Goal: Information Seeking & Learning: Compare options

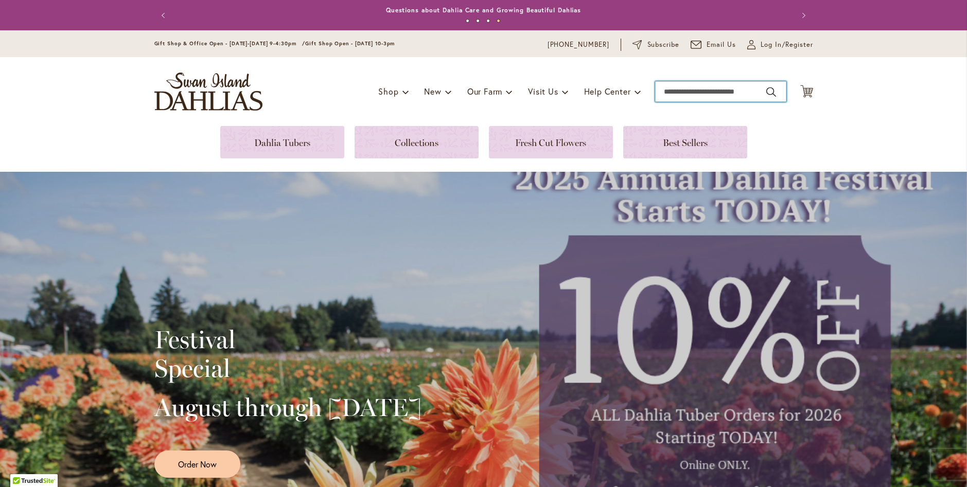
click at [665, 94] on input "Search" at bounding box center [720, 91] width 131 height 21
type input "***"
click at [681, 92] on input "Search" at bounding box center [720, 91] width 131 height 21
click at [662, 98] on input "Search" at bounding box center [720, 91] width 131 height 21
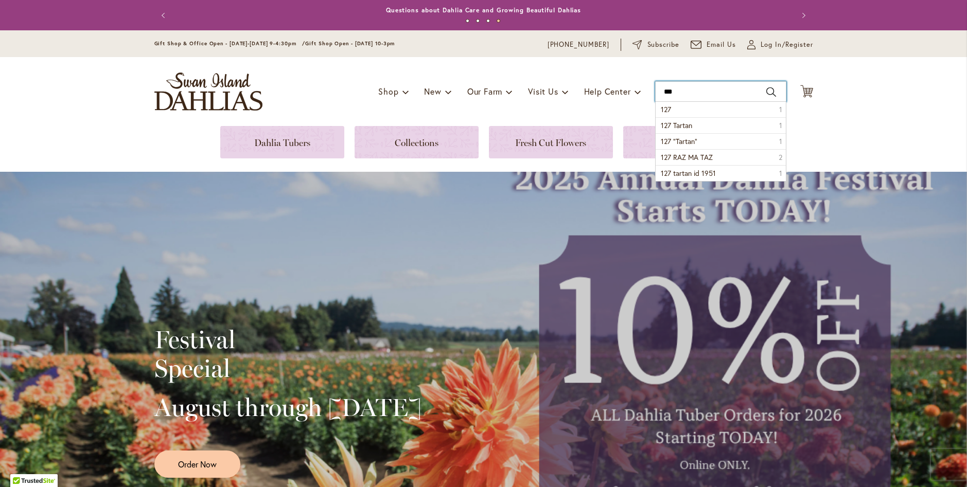
type input "***"
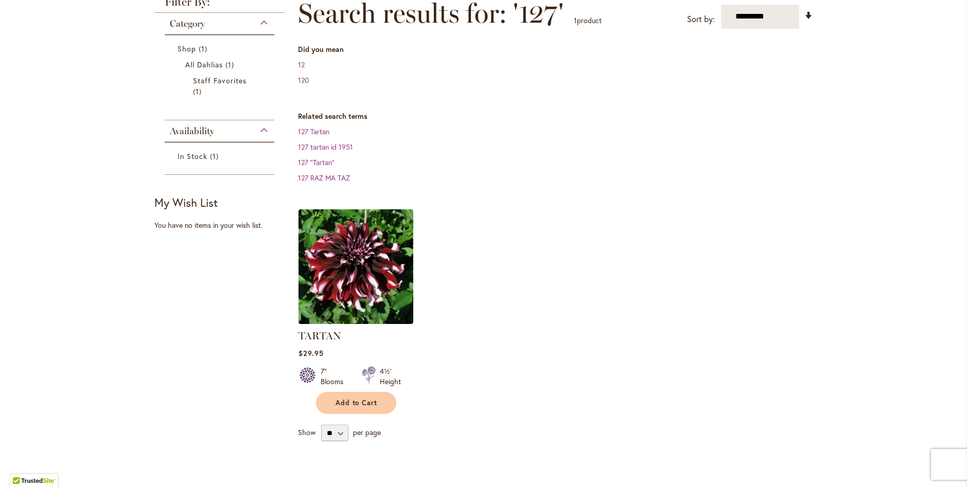
scroll to position [103, 0]
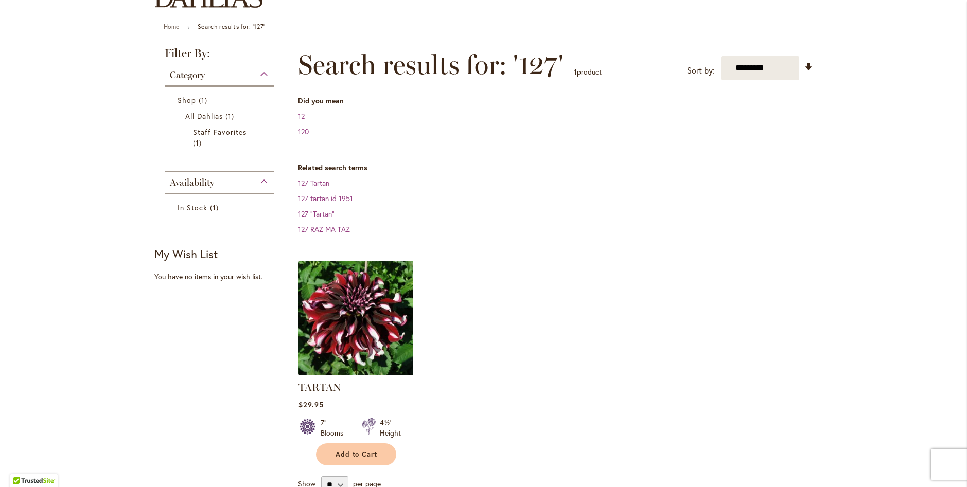
click at [377, 313] on img at bounding box center [355, 318] width 120 height 120
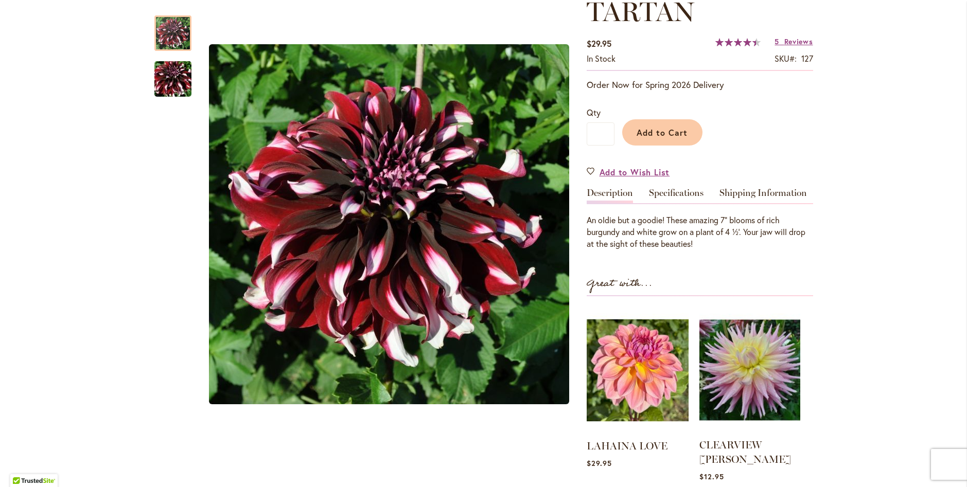
scroll to position [206, 0]
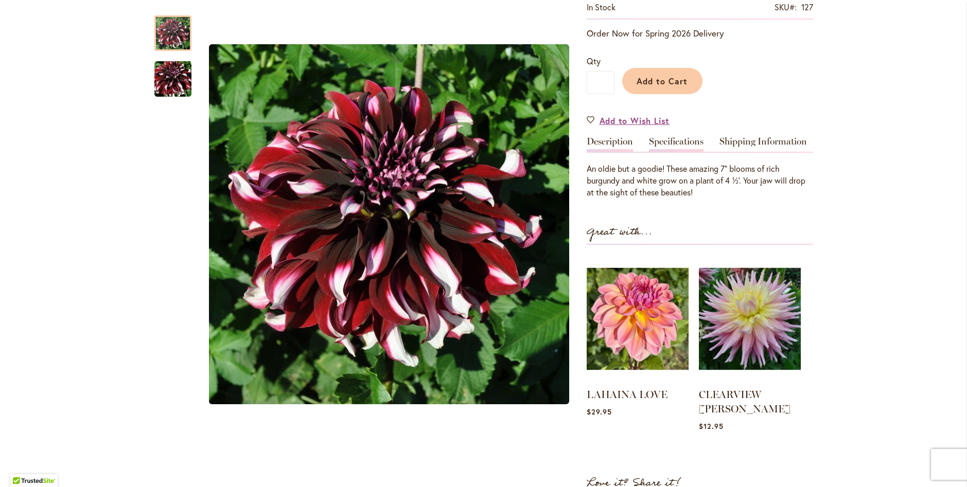
click at [683, 140] on link "Specifications" at bounding box center [676, 144] width 55 height 15
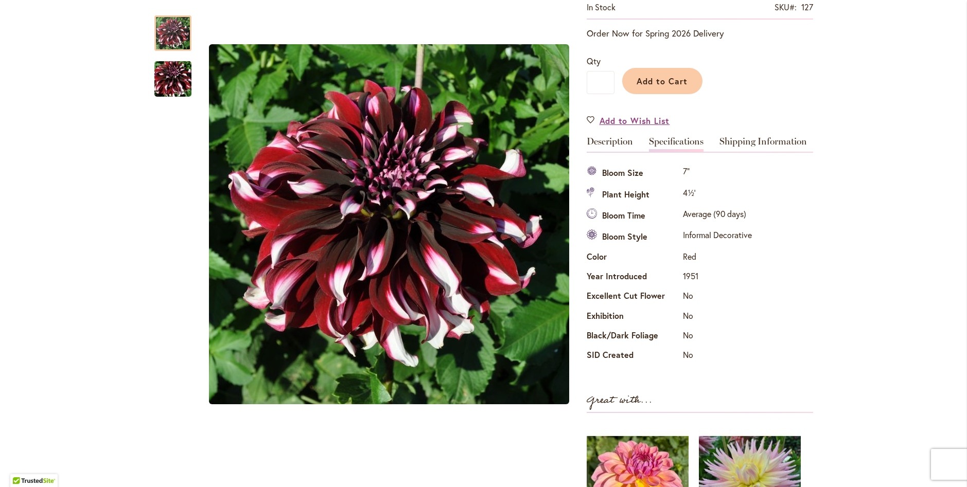
scroll to position [0, 0]
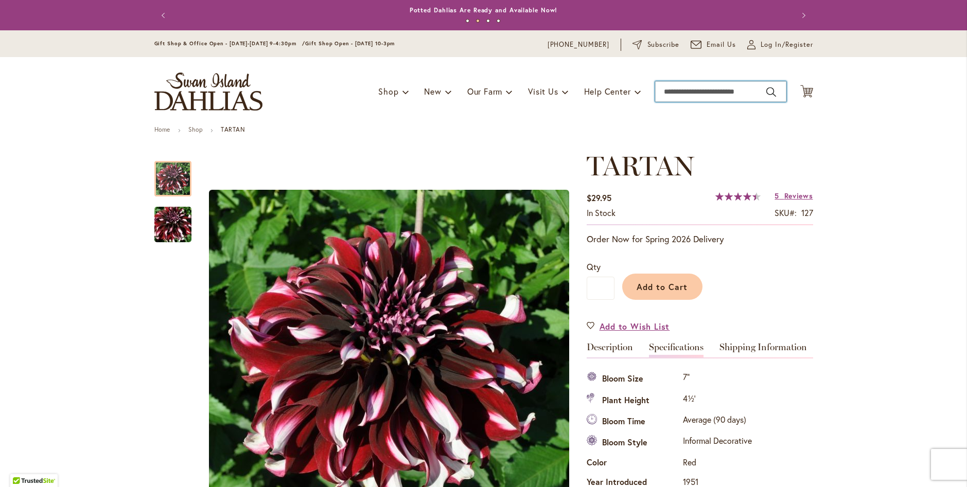
click at [674, 90] on input "Search" at bounding box center [720, 91] width 131 height 21
type input "***"
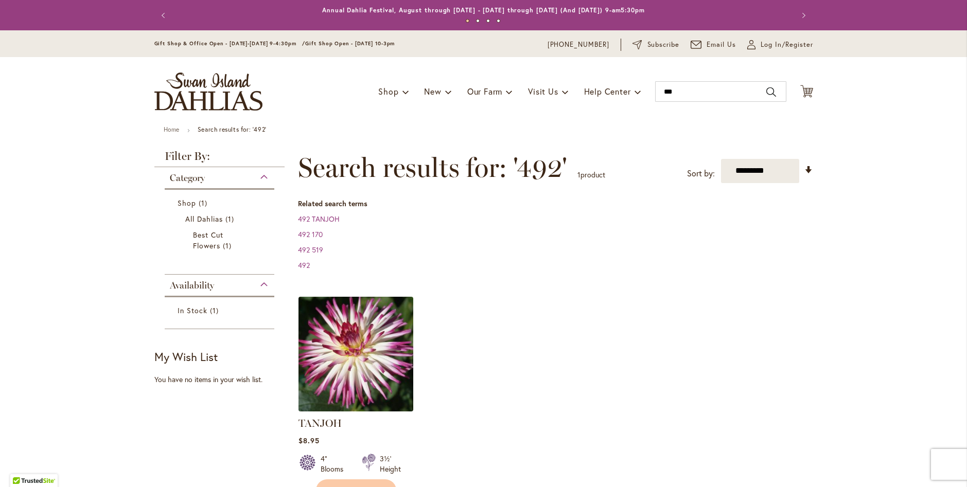
click at [374, 361] on img at bounding box center [355, 354] width 120 height 120
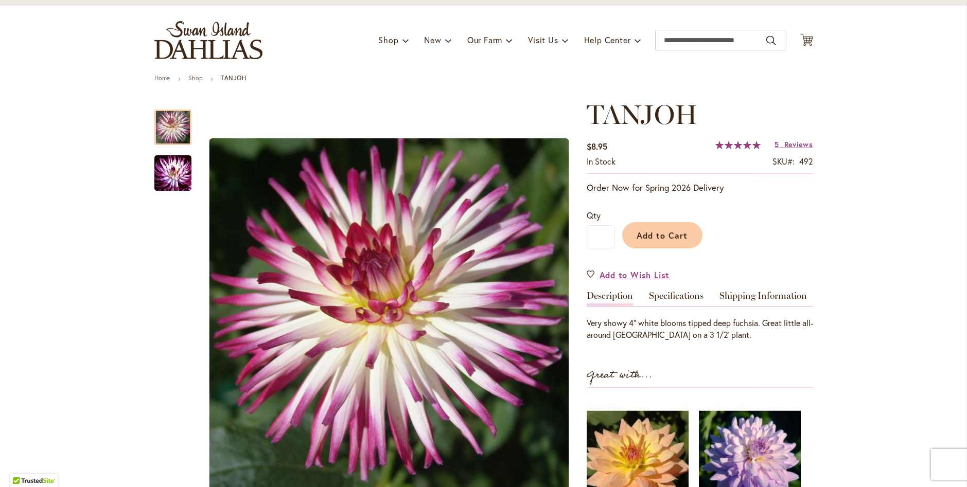
scroll to position [103, 0]
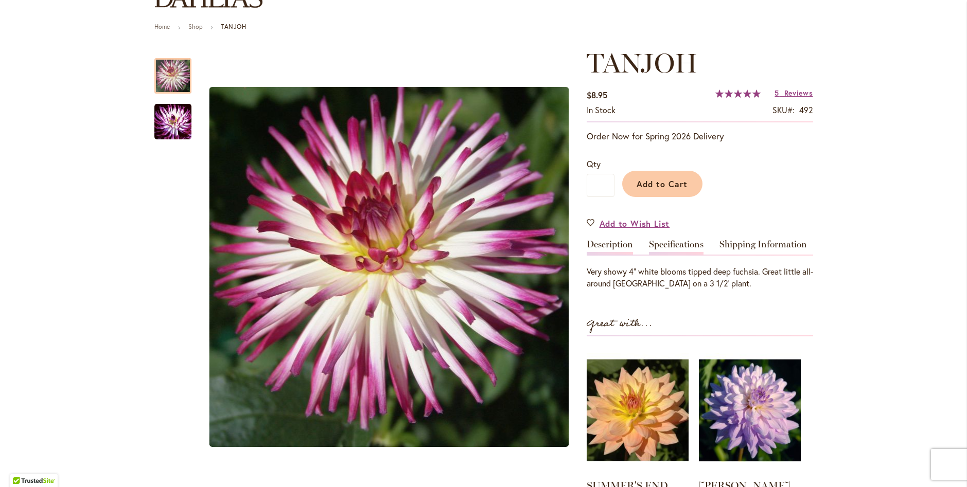
click at [689, 242] on link "Specifications" at bounding box center [676, 247] width 55 height 15
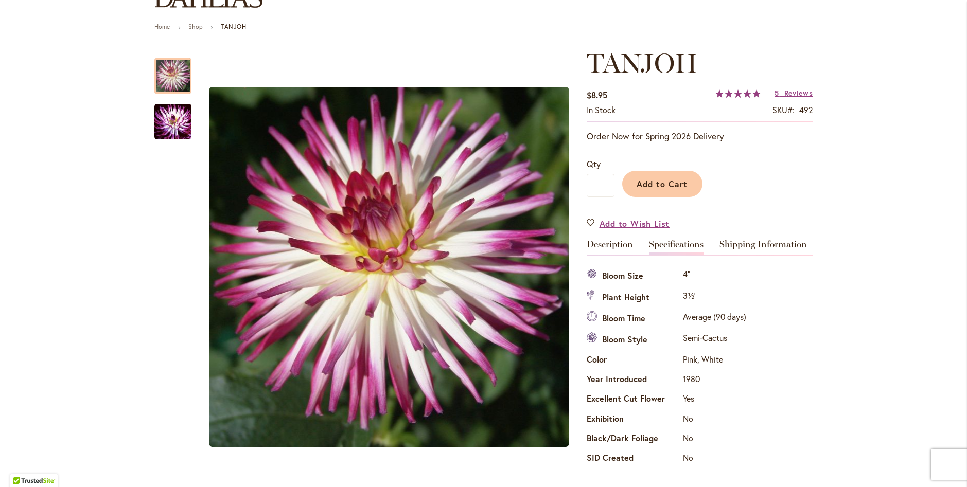
scroll to position [0, 0]
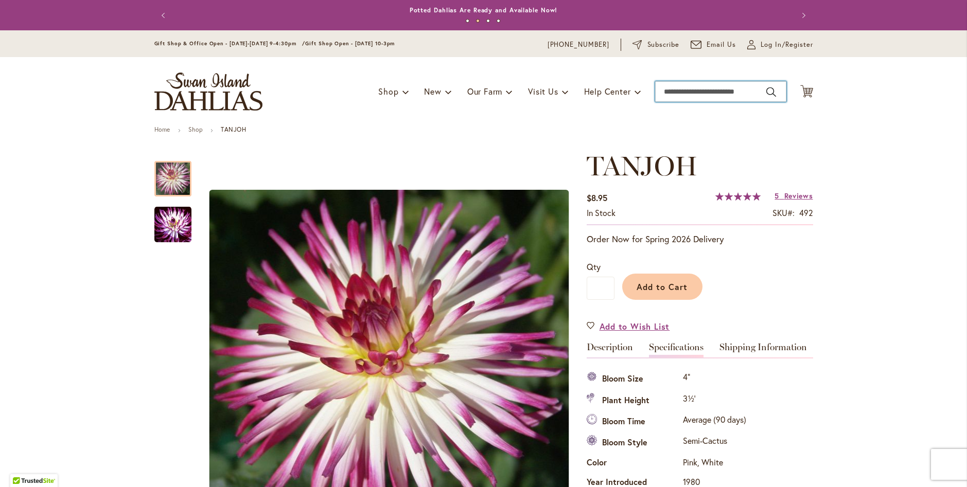
click at [700, 92] on input "Search" at bounding box center [720, 91] width 131 height 21
type input "***"
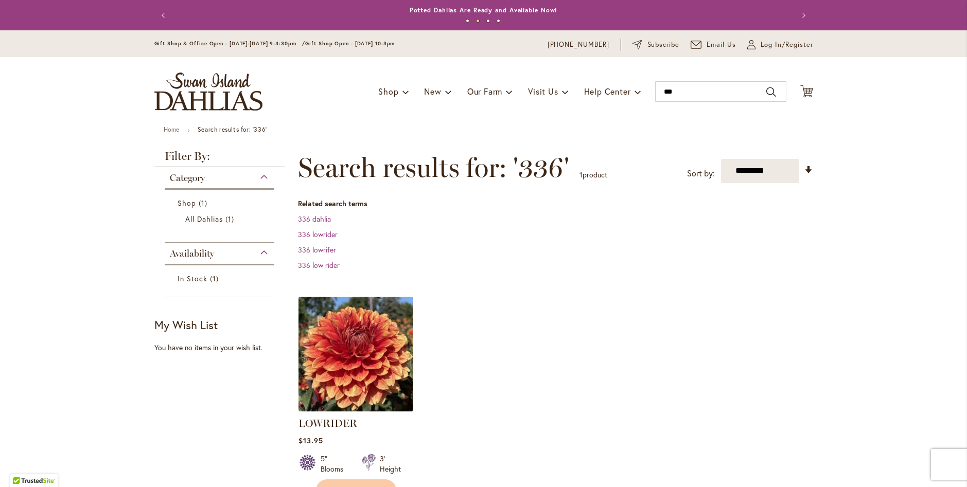
click at [364, 339] on img at bounding box center [355, 354] width 120 height 120
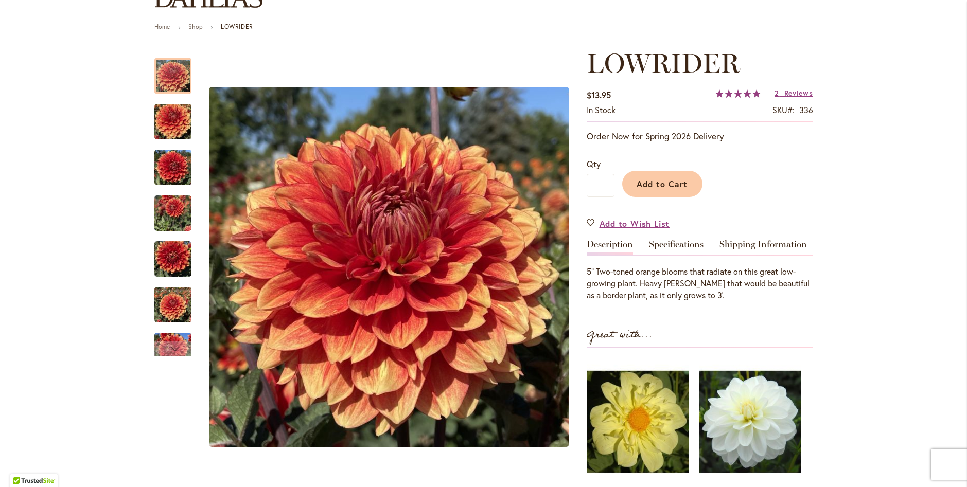
scroll to position [206, 0]
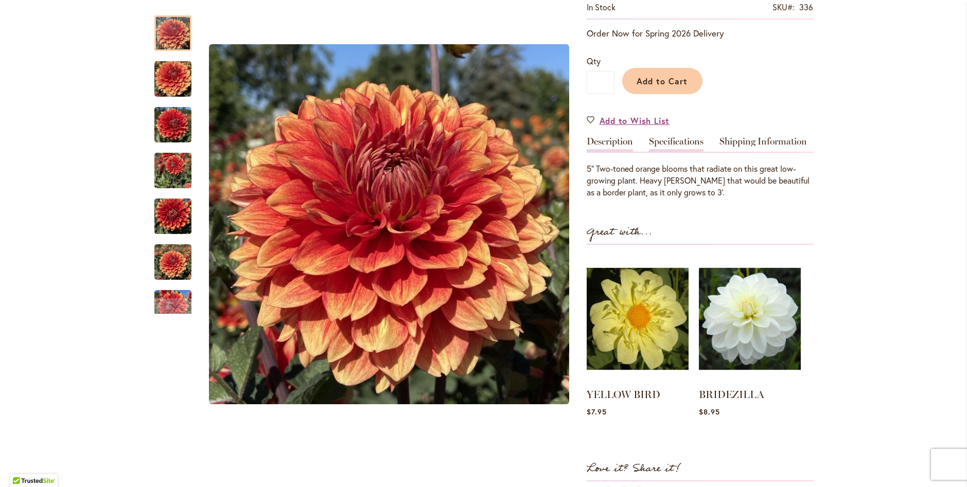
click at [685, 139] on link "Specifications" at bounding box center [676, 144] width 55 height 15
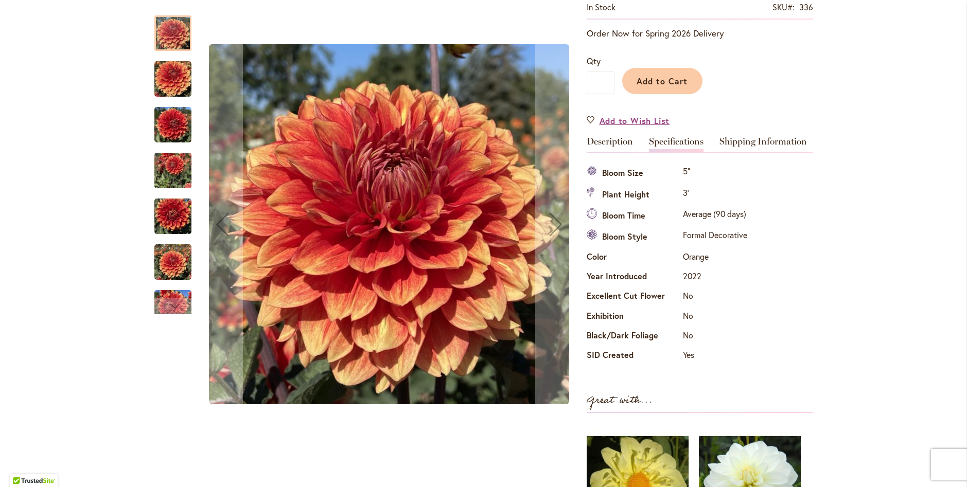
click at [169, 78] on img "Lowrider" at bounding box center [172, 79] width 37 height 49
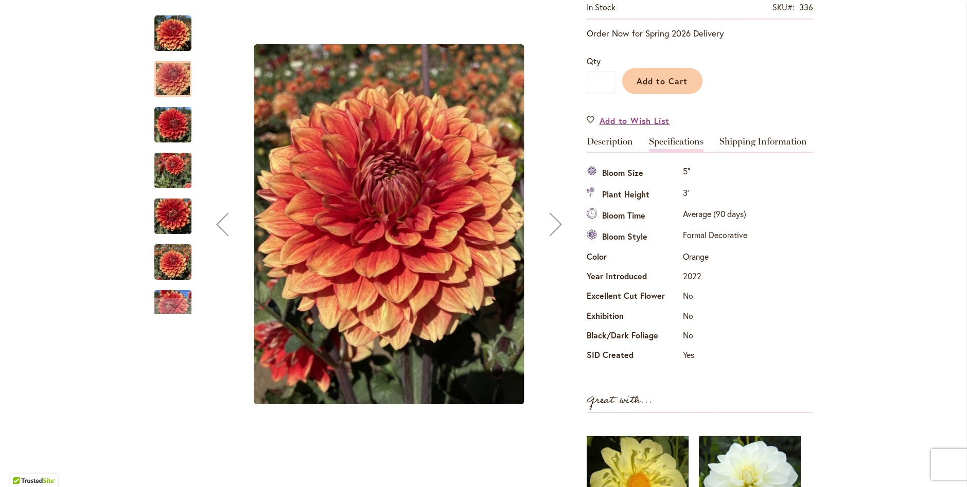
click at [171, 134] on img "Lowrider" at bounding box center [172, 124] width 37 height 49
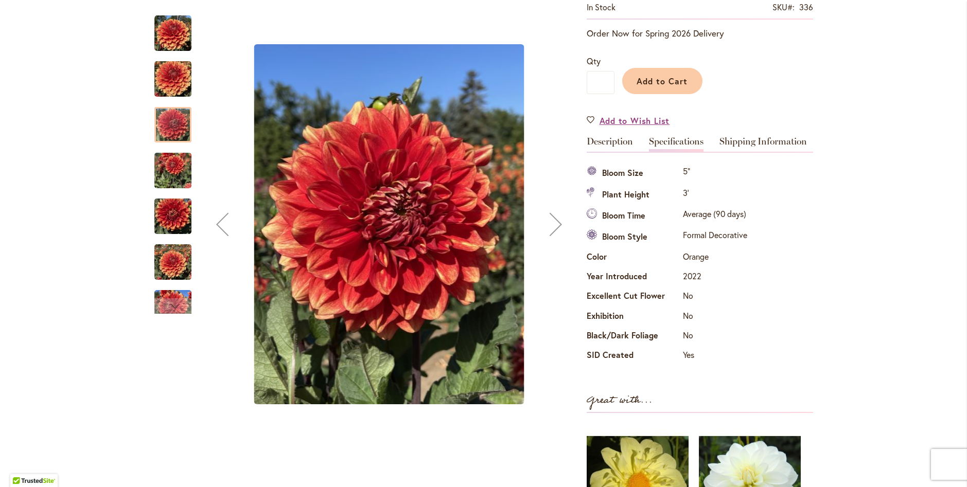
click at [179, 179] on img "Lowrider" at bounding box center [172, 170] width 37 height 49
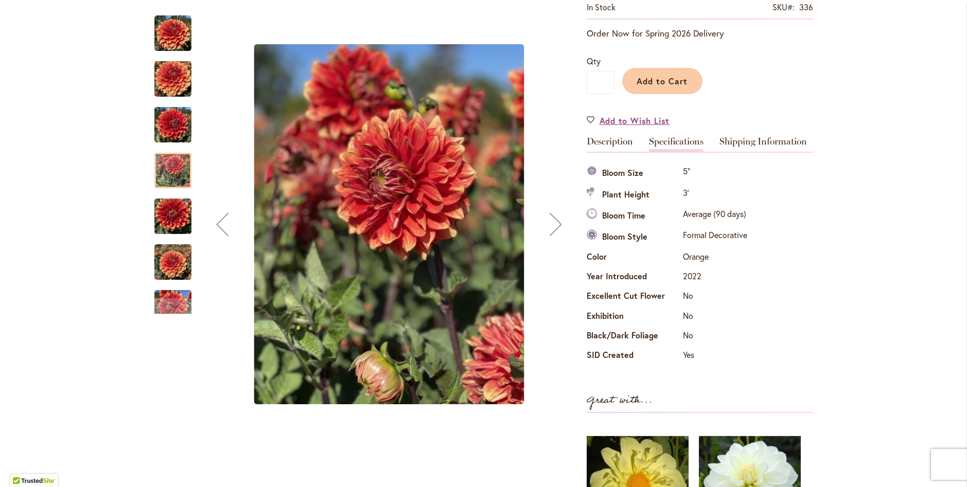
click at [174, 219] on img "Lowrider" at bounding box center [172, 216] width 37 height 49
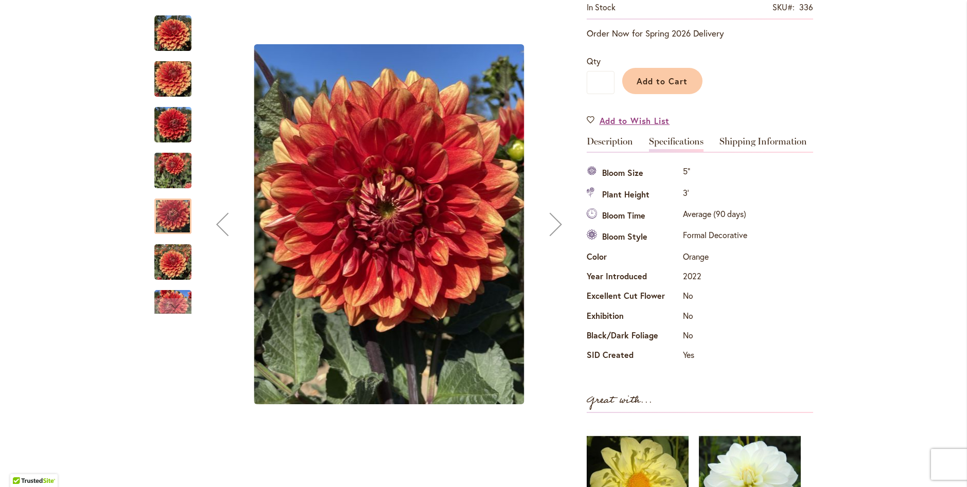
click at [177, 270] on img "Lowrider" at bounding box center [172, 262] width 37 height 49
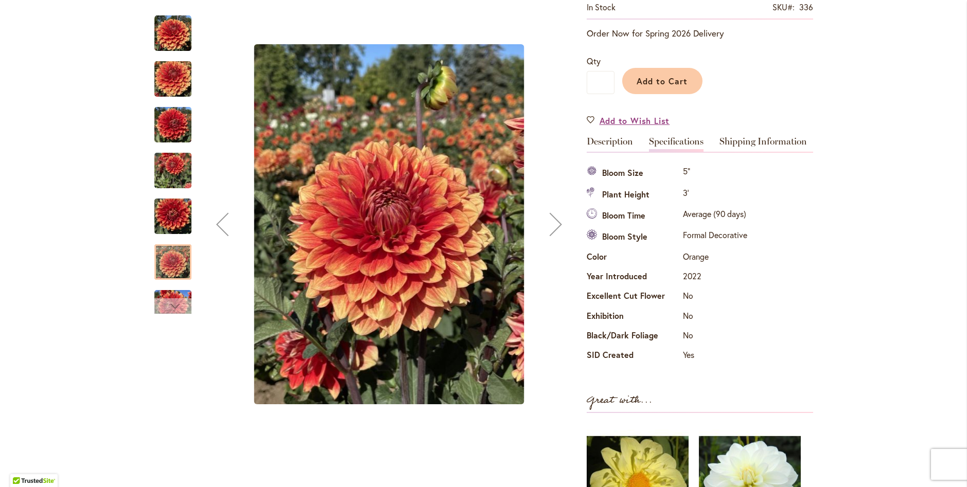
click at [167, 303] on div "Next" at bounding box center [172, 306] width 15 height 15
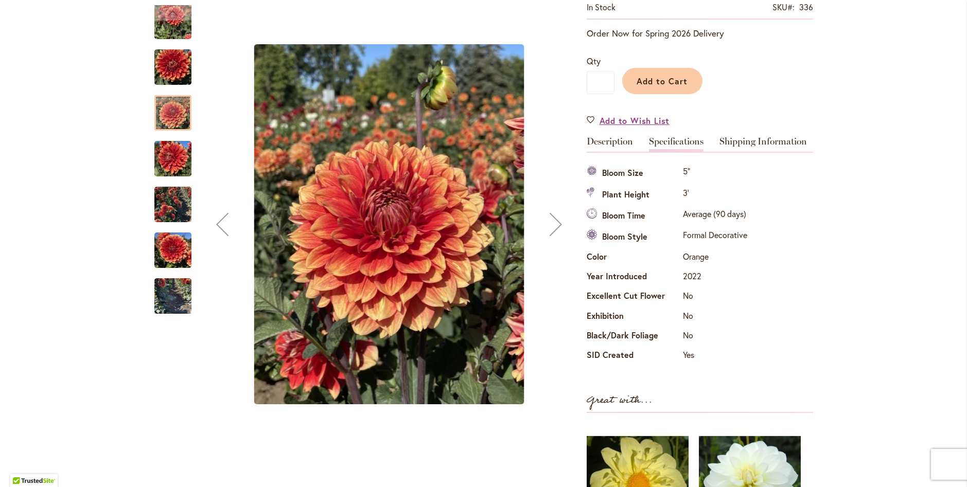
click at [187, 115] on div at bounding box center [172, 113] width 37 height 36
click at [177, 115] on div at bounding box center [172, 113] width 37 height 36
click at [169, 166] on img "Lowrider" at bounding box center [172, 158] width 37 height 49
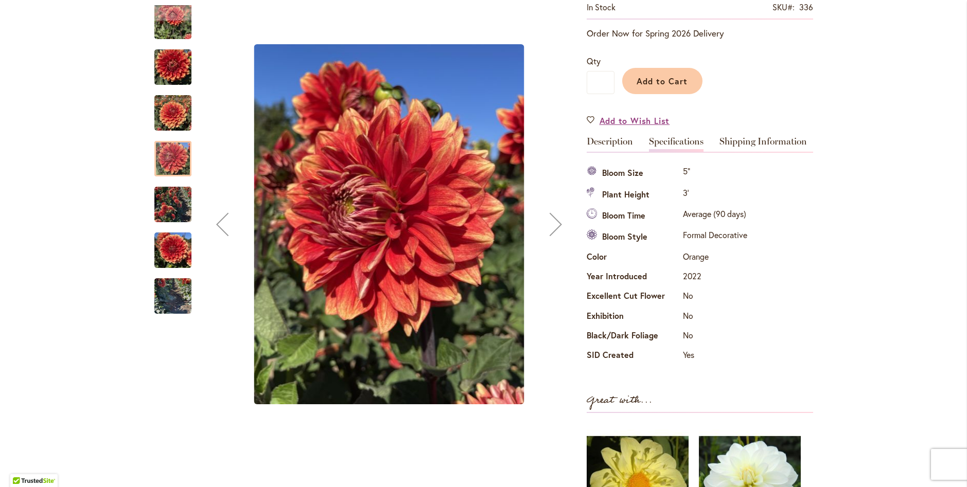
click at [175, 213] on img "Lowrider" at bounding box center [172, 204] width 37 height 49
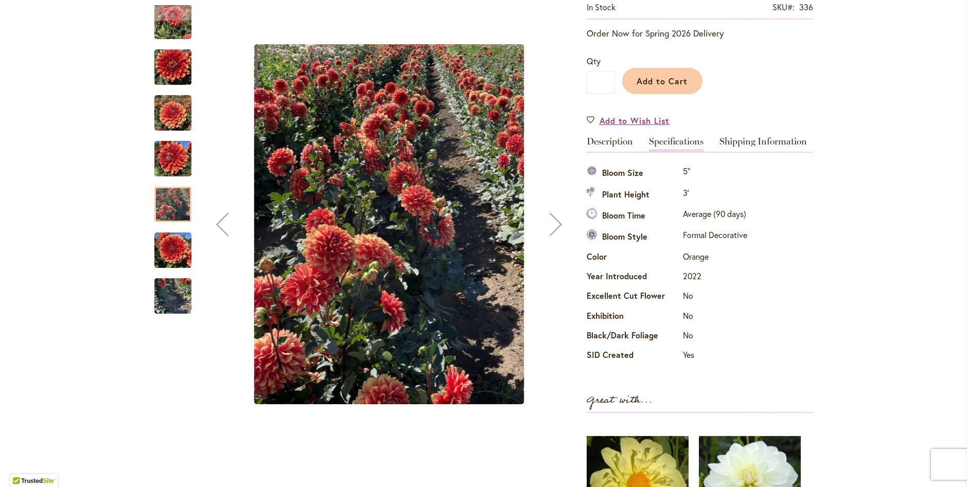
click at [170, 258] on img "Lowrider" at bounding box center [172, 250] width 37 height 49
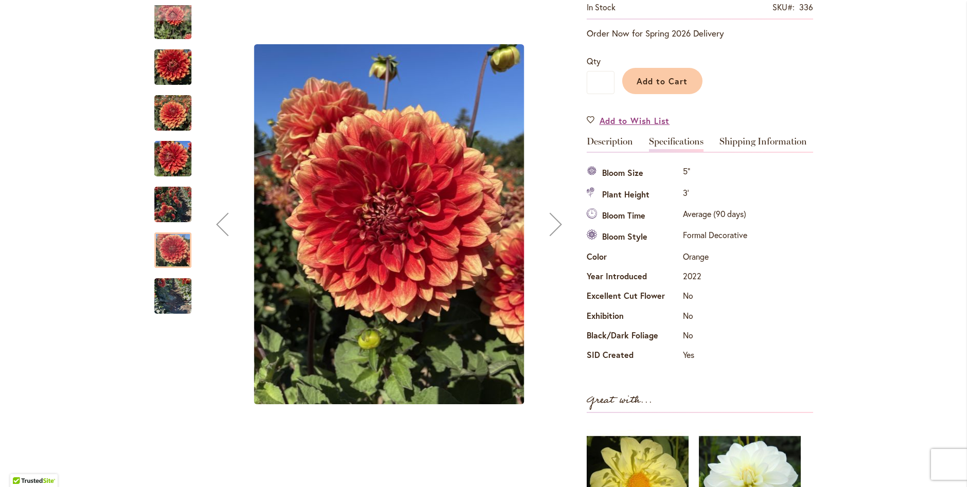
click at [171, 301] on img "Lowrider" at bounding box center [172, 296] width 37 height 49
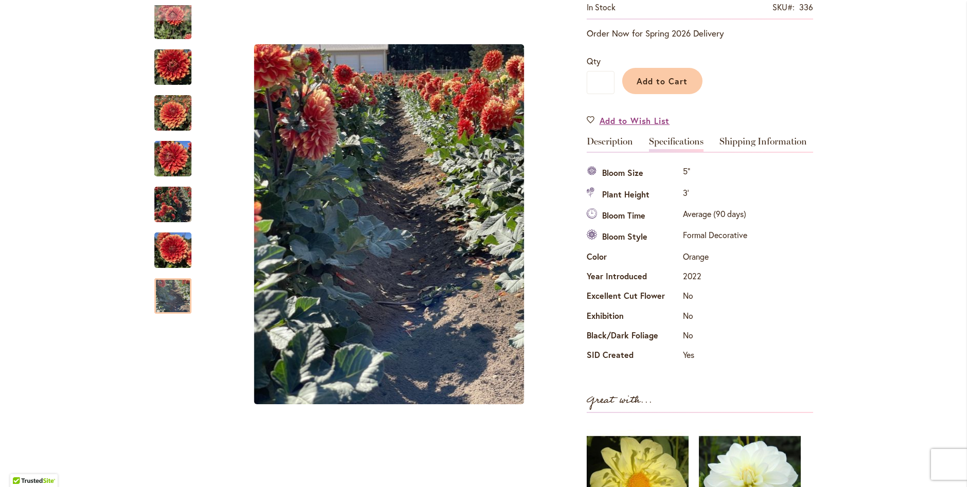
scroll to position [0, 0]
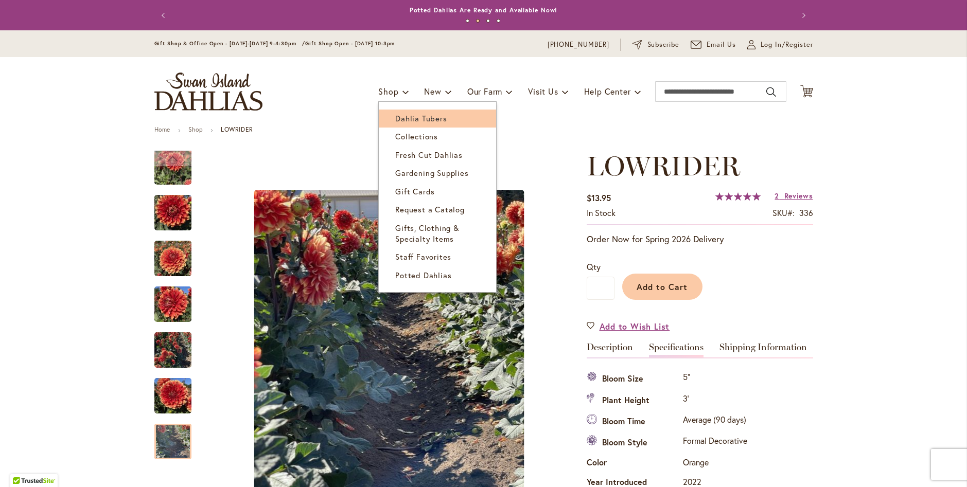
click at [402, 120] on span "Dahlia Tubers" at bounding box center [420, 118] width 51 height 10
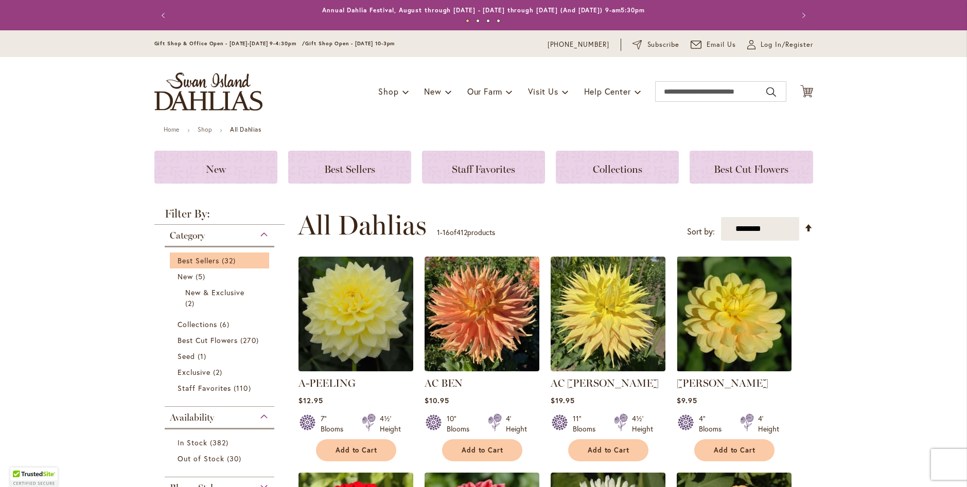
scroll to position [206, 0]
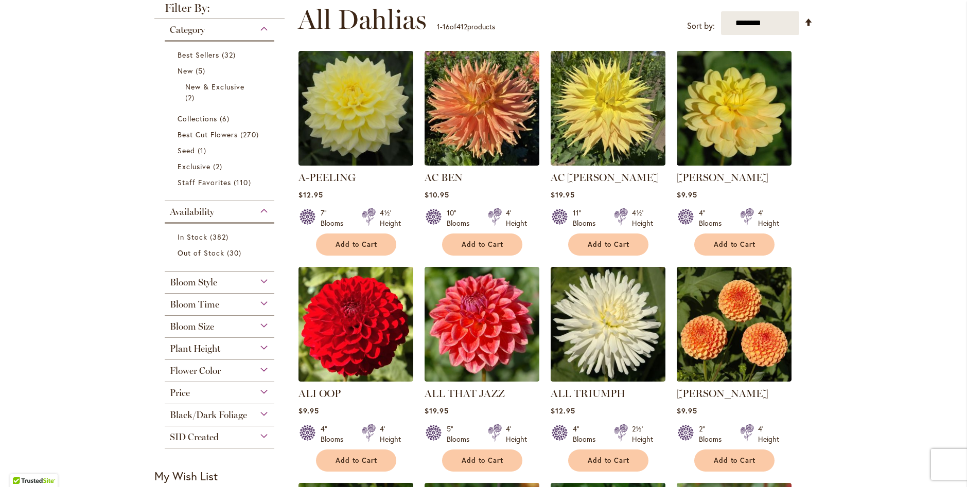
click at [248, 348] on div "Plant Height" at bounding box center [220, 346] width 110 height 16
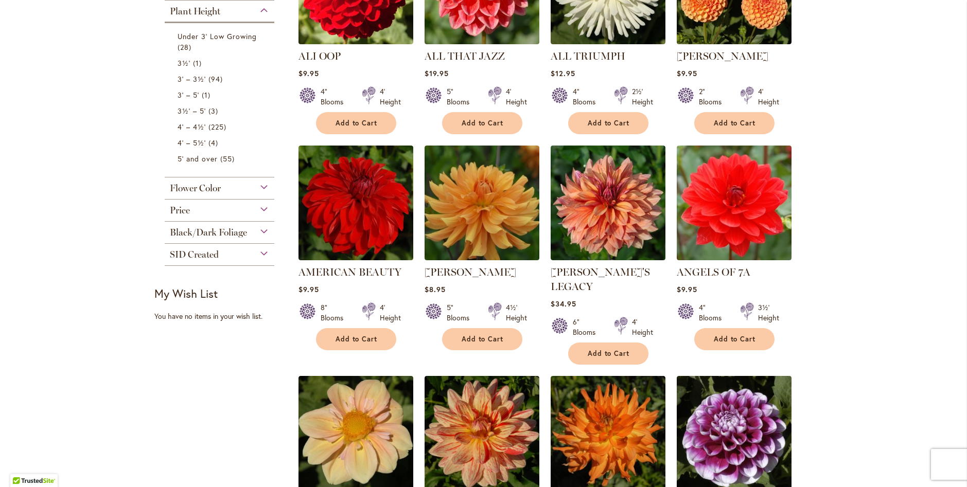
scroll to position [492, 0]
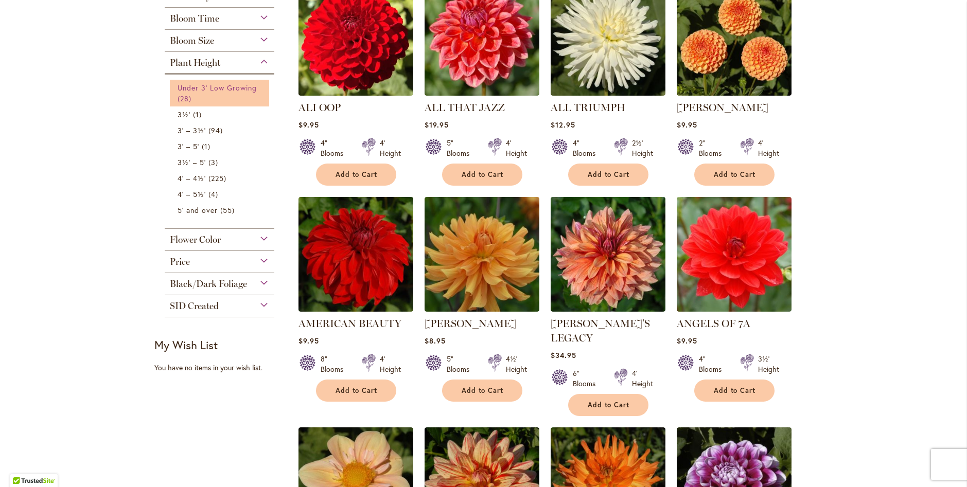
click at [232, 95] on link "Under 3' Low Growing 28 items" at bounding box center [221, 93] width 87 height 22
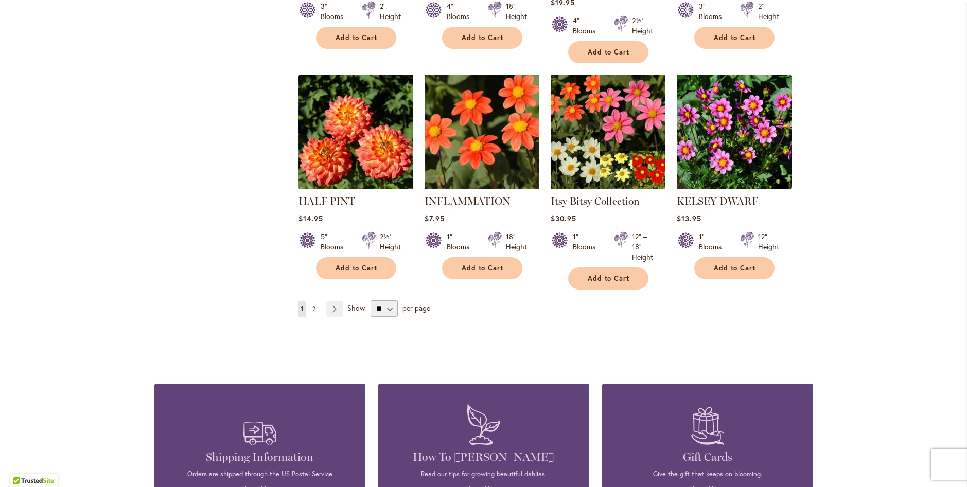
scroll to position [772, 0]
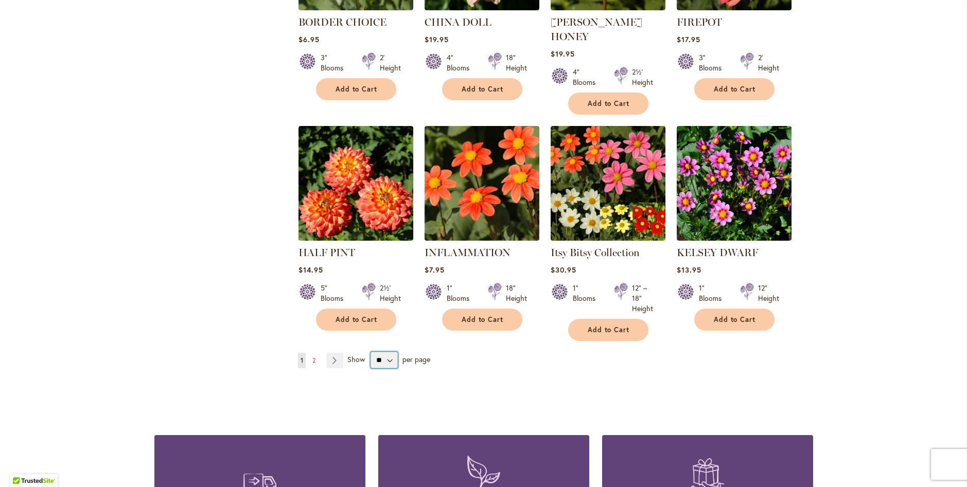
click at [382, 352] on select "** ** ** **" at bounding box center [384, 360] width 27 height 16
select select "**"
click at [371, 352] on select "** ** ** **" at bounding box center [384, 360] width 27 height 16
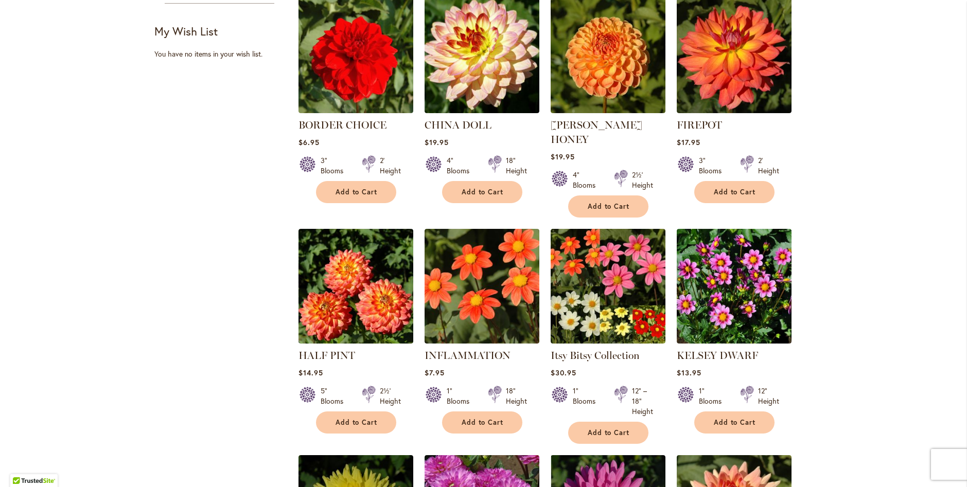
scroll to position [721, 0]
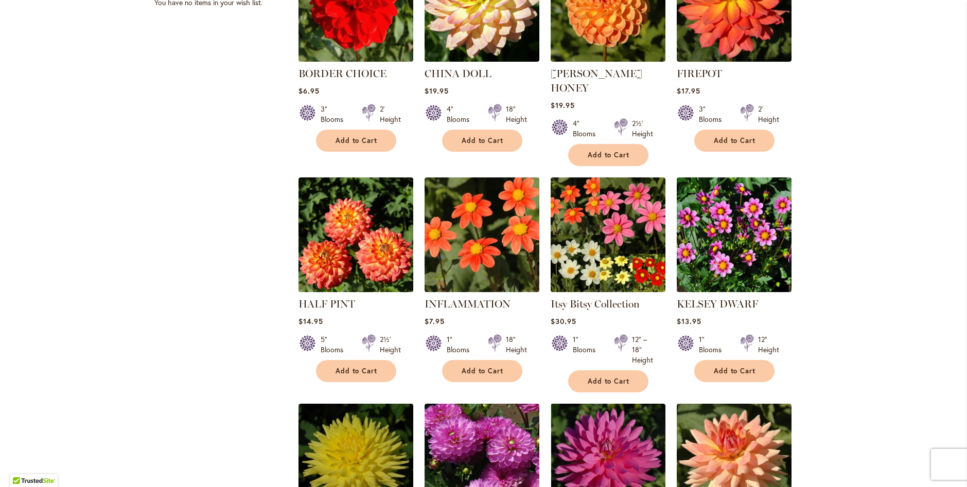
click at [758, 279] on div "KELSEY DWARF Rating: 97% 4 Reviews $13.95 1" Blooms" at bounding box center [734, 278] width 115 height 200
click at [759, 261] on img at bounding box center [734, 234] width 120 height 120
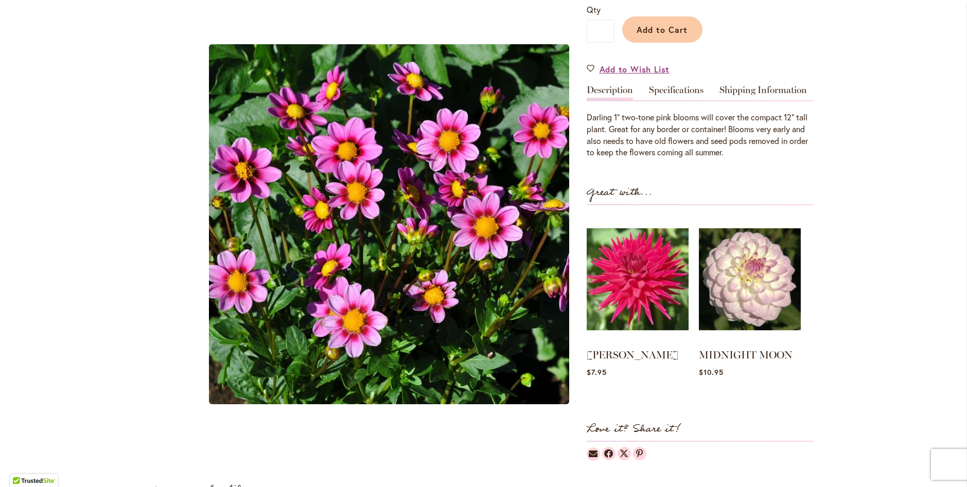
scroll to position [154, 0]
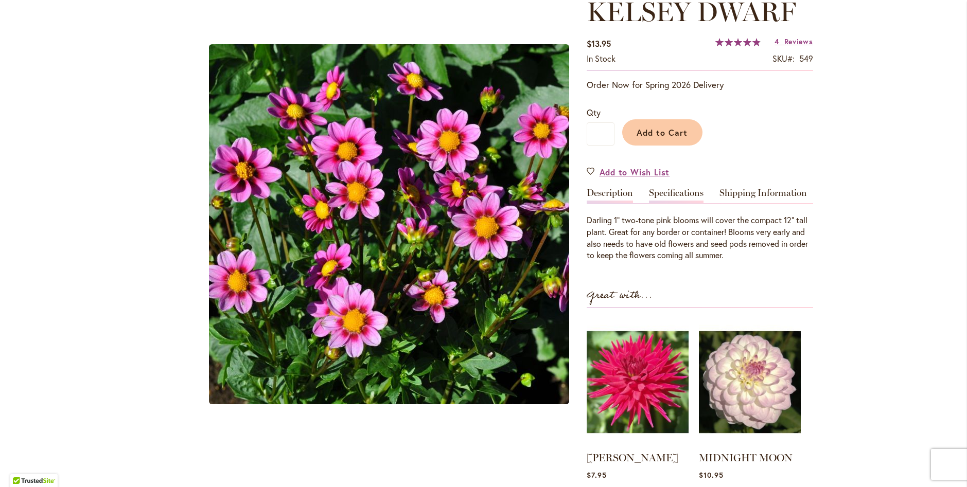
click at [681, 192] on link "Specifications" at bounding box center [676, 195] width 55 height 15
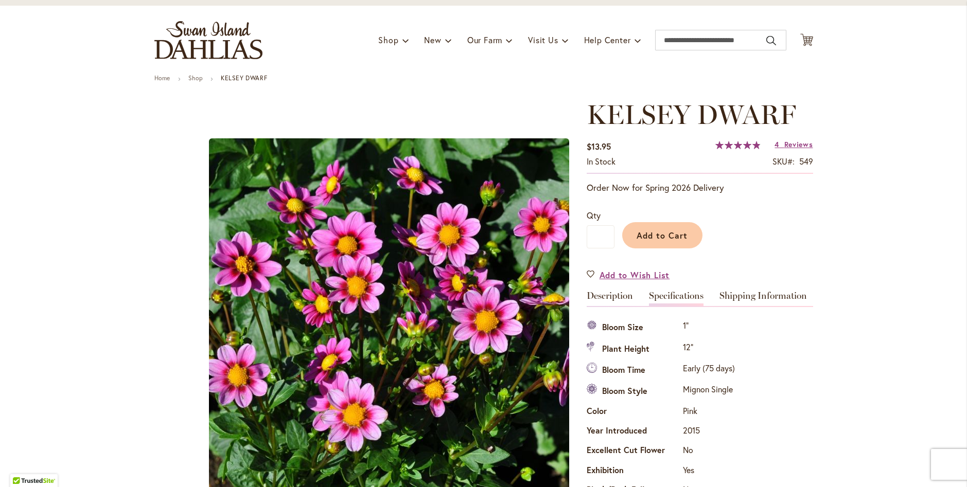
scroll to position [0, 0]
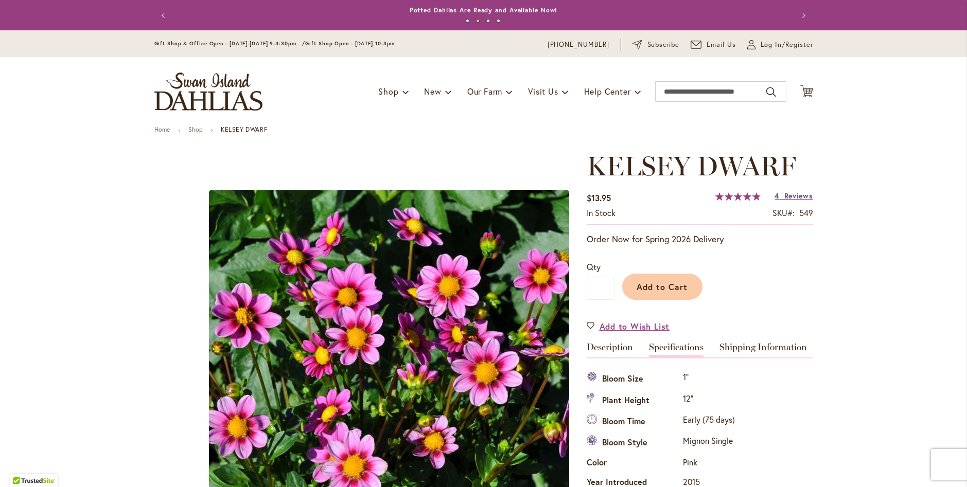
click at [784, 198] on span "Reviews" at bounding box center [798, 196] width 29 height 10
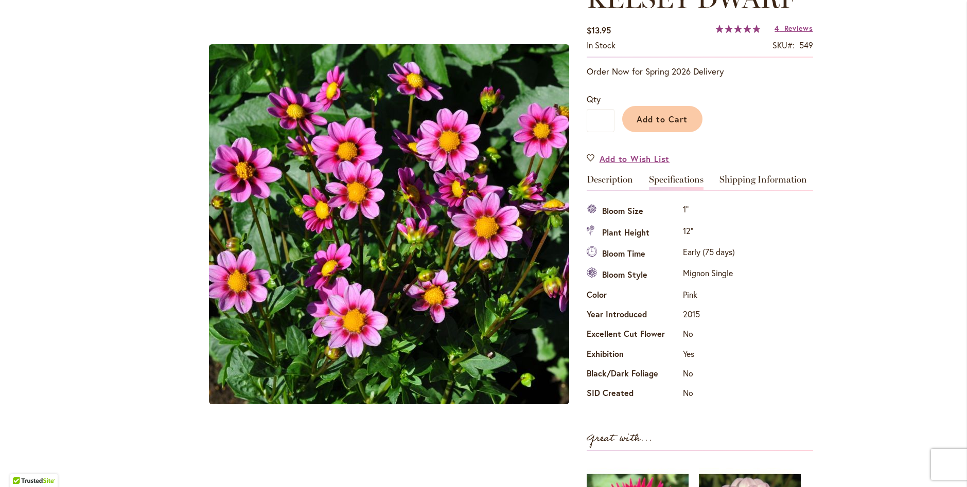
scroll to position [116, 0]
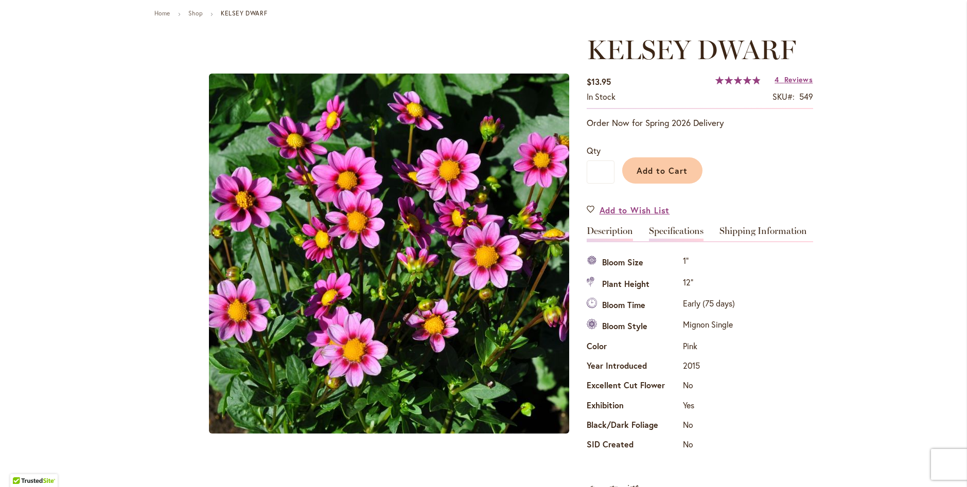
click at [605, 228] on link "Description" at bounding box center [610, 233] width 46 height 15
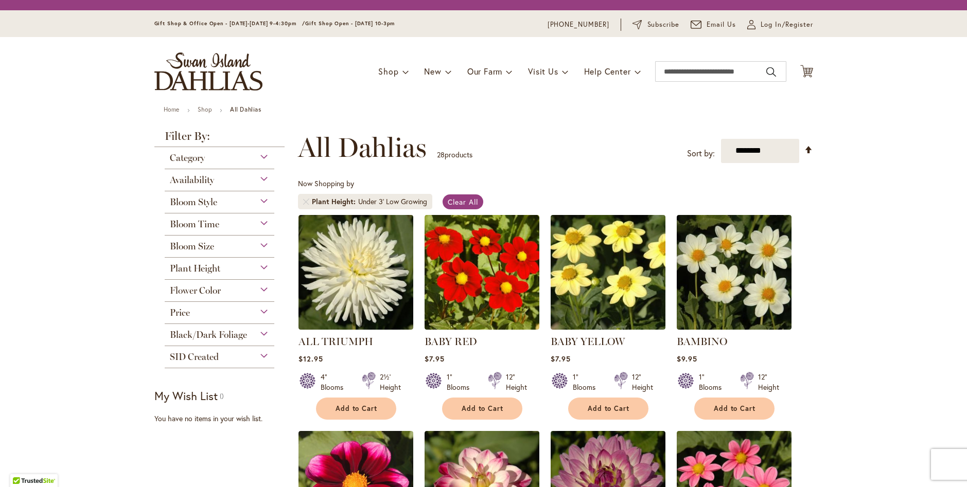
click at [259, 266] on div "Plant Height" at bounding box center [220, 266] width 110 height 16
click at [249, 267] on div "Plant Height" at bounding box center [220, 266] width 110 height 16
click at [260, 267] on div "Plant Height" at bounding box center [220, 266] width 110 height 16
click at [465, 200] on span "Clear All" at bounding box center [463, 202] width 30 height 10
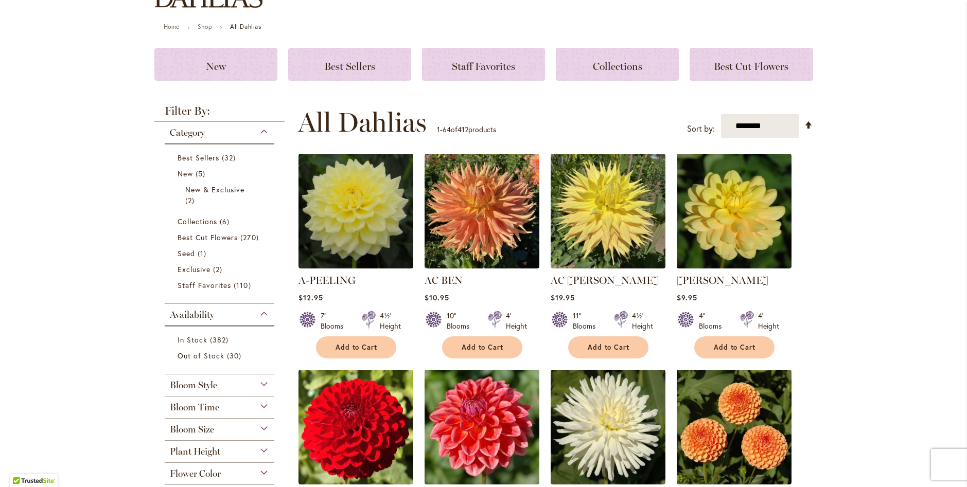
scroll to position [257, 0]
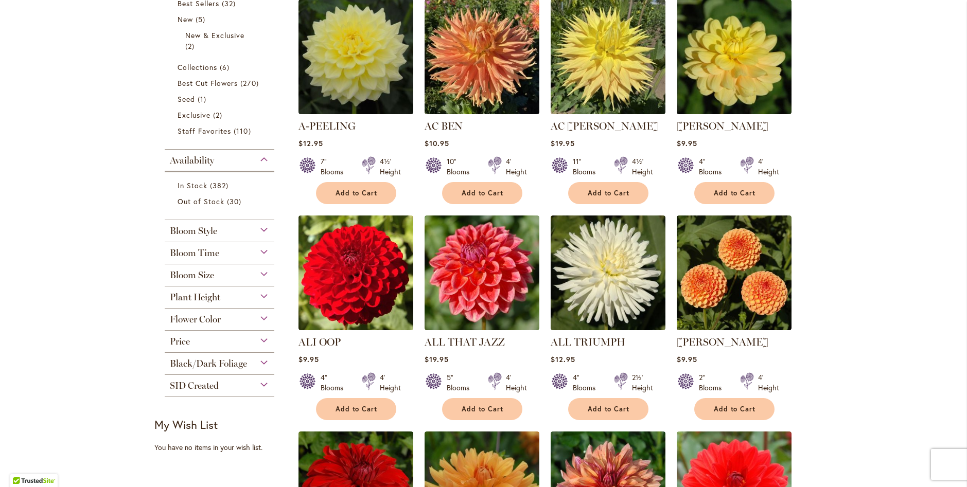
click at [262, 294] on div "Plant Height" at bounding box center [220, 295] width 110 height 16
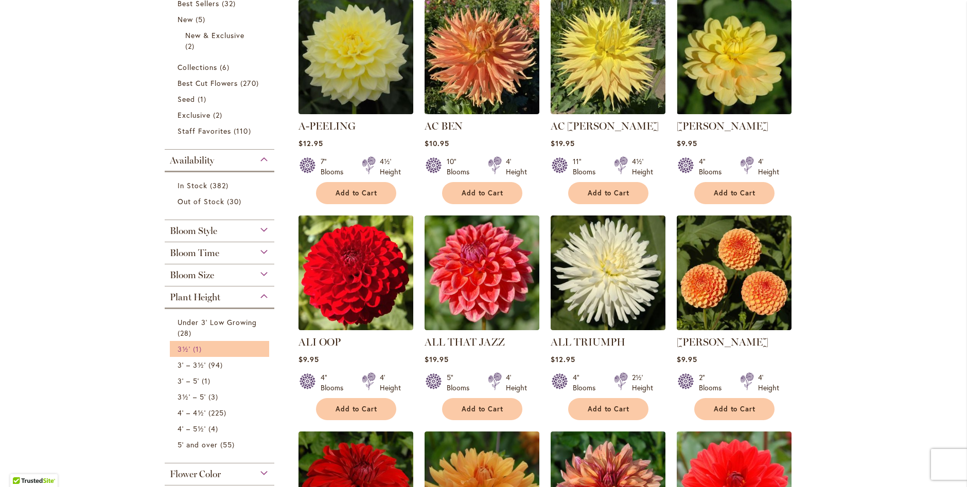
scroll to position [309, 0]
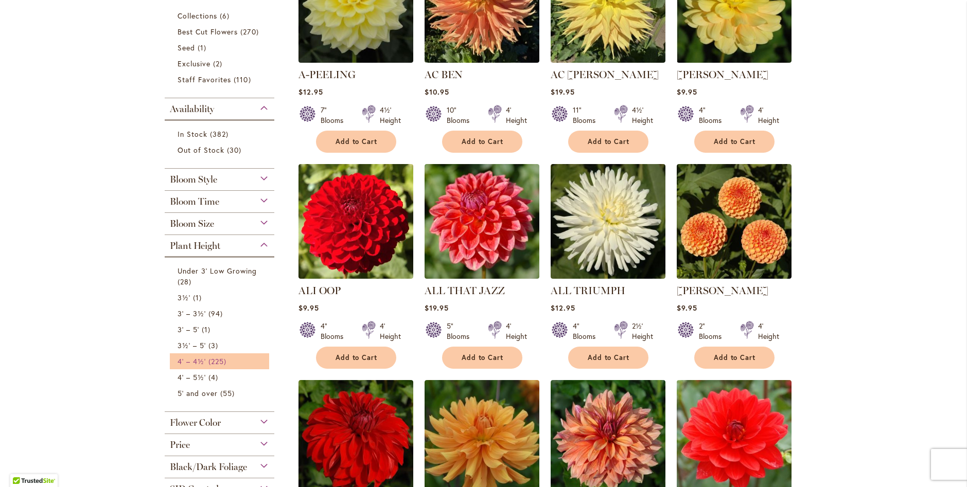
click at [234, 358] on link "4' – 4½' 225 items" at bounding box center [221, 361] width 87 height 11
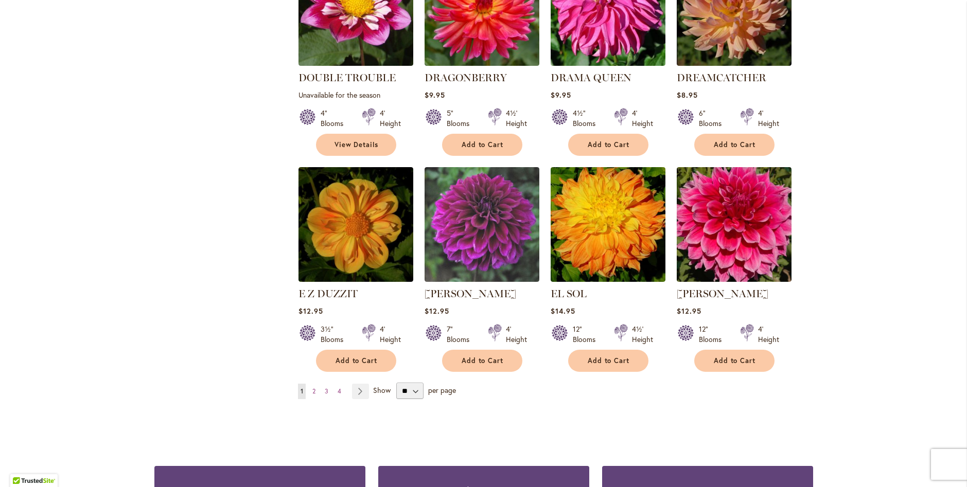
scroll to position [3448, 0]
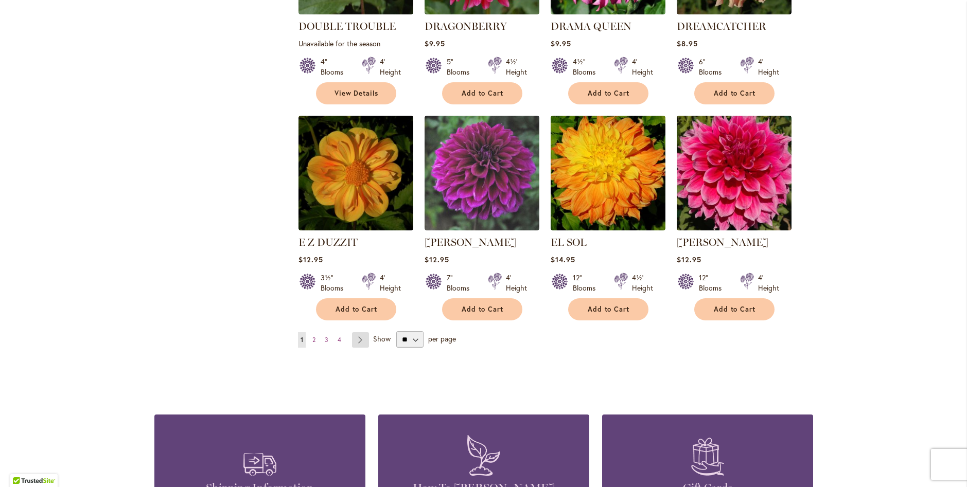
click at [354, 332] on link "Page Next" at bounding box center [360, 339] width 17 height 15
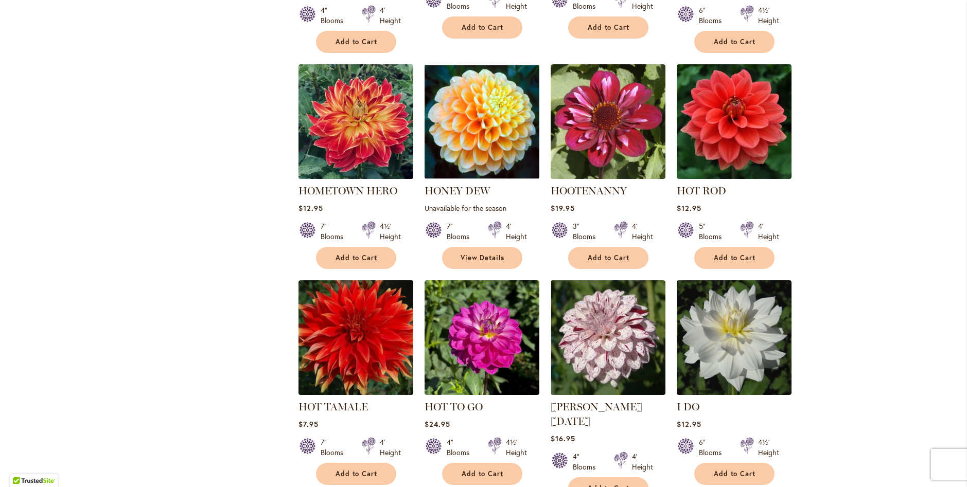
scroll to position [2316, 0]
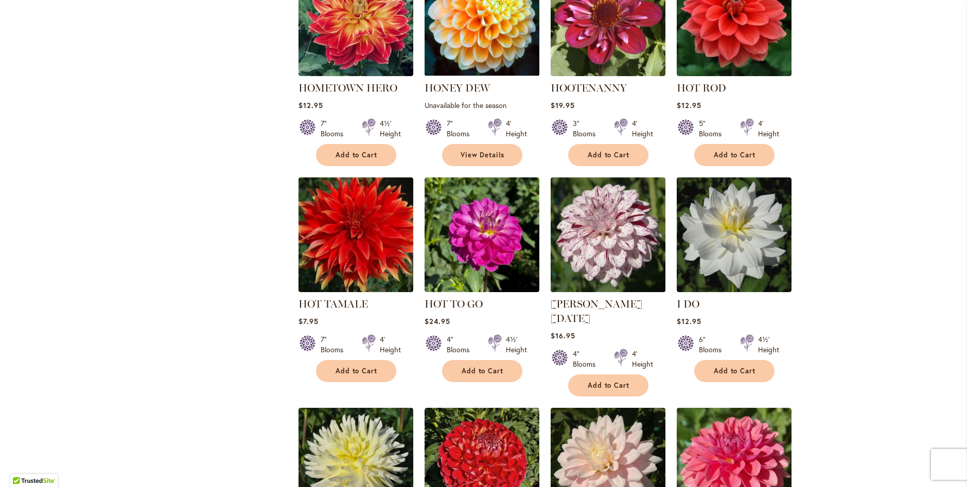
click at [608, 197] on img at bounding box center [608, 234] width 120 height 120
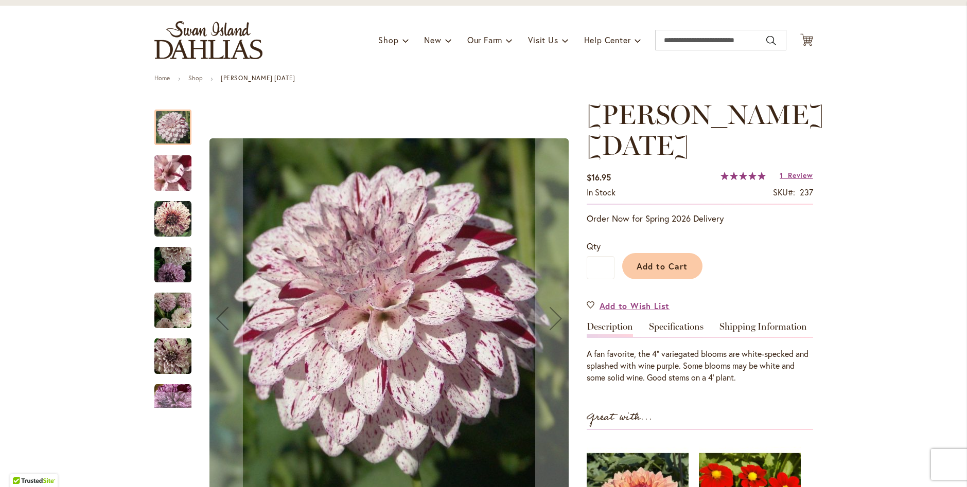
scroll to position [103, 0]
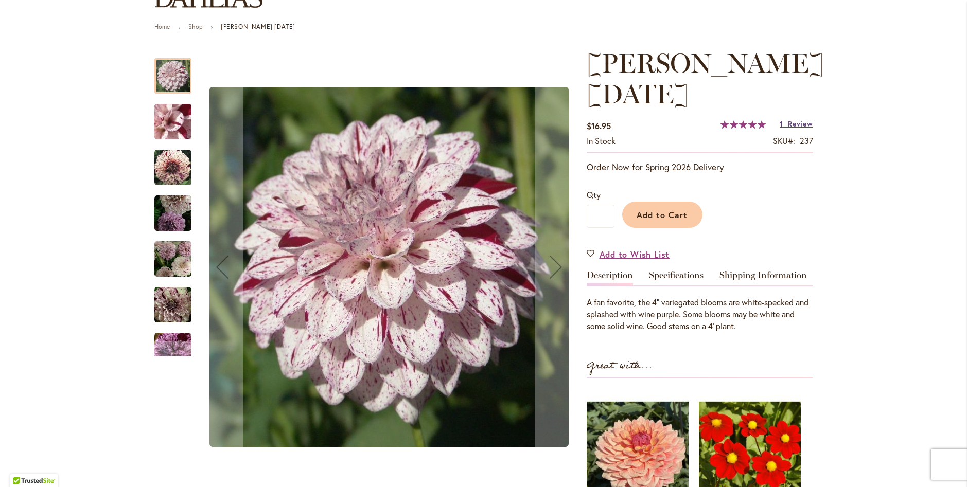
click at [790, 126] on span "Review" at bounding box center [800, 124] width 25 height 10
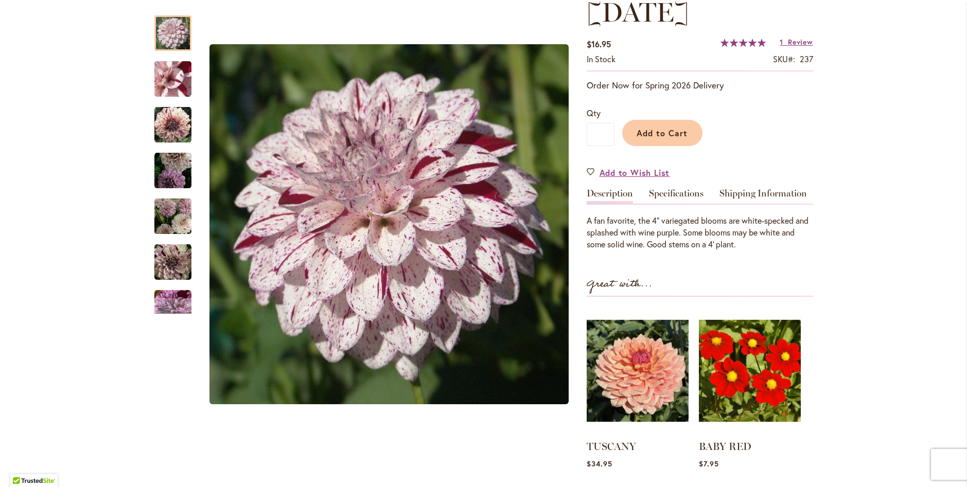
scroll to position [133, 0]
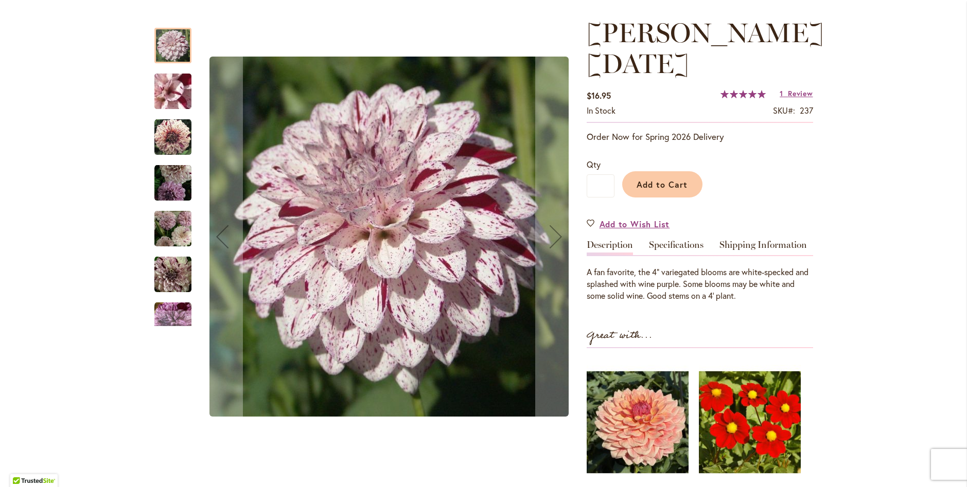
click at [169, 98] on img "HULIN'S CARNIVAL" at bounding box center [173, 92] width 74 height 56
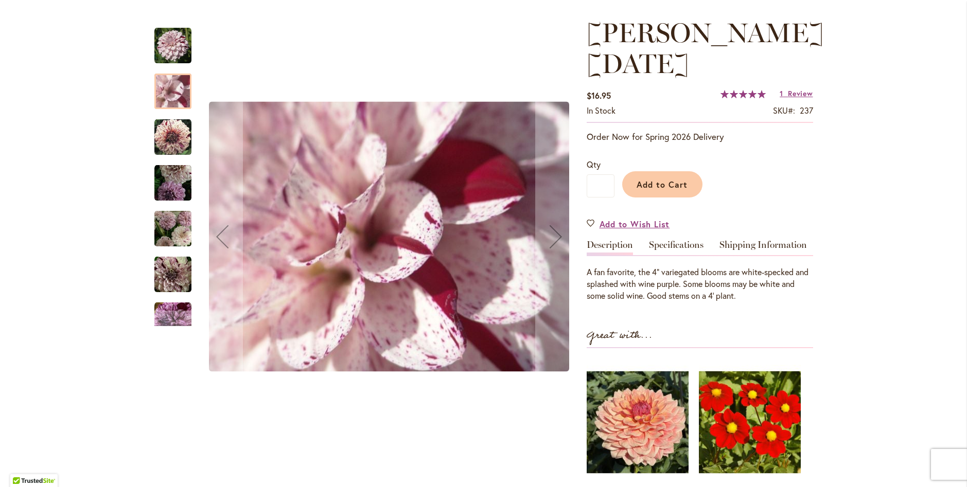
click at [165, 143] on img "HULIN'S CARNIVAL" at bounding box center [172, 137] width 37 height 37
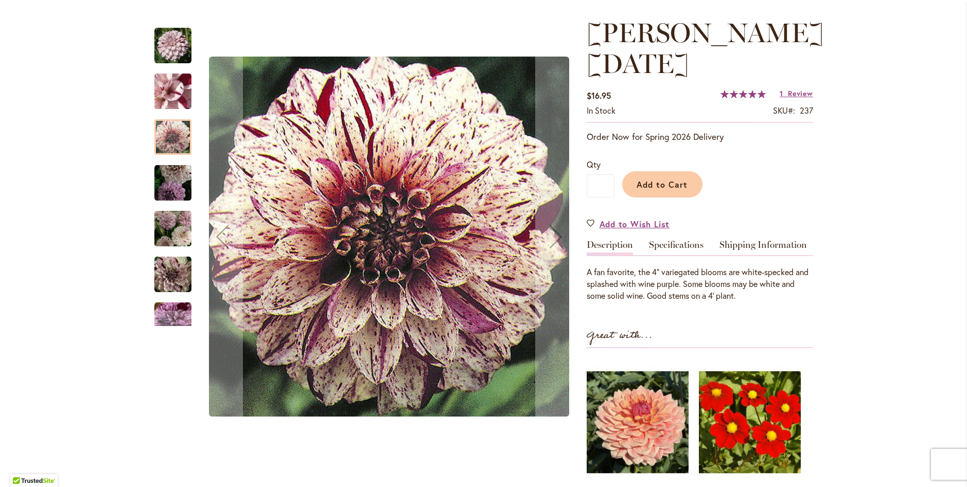
click at [169, 189] on img "HULIN'S CARNIVAL" at bounding box center [172, 183] width 37 height 37
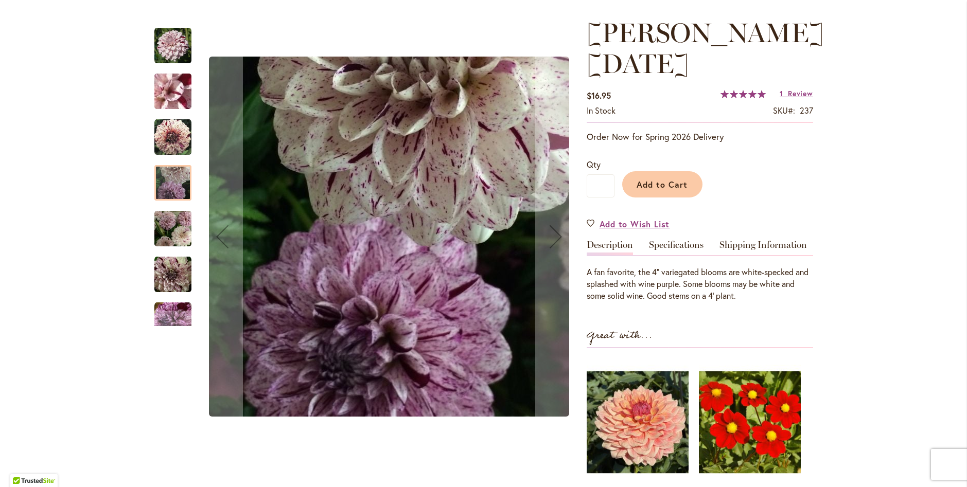
click at [171, 237] on img "HULIN'S CARNIVAL" at bounding box center [172, 229] width 37 height 40
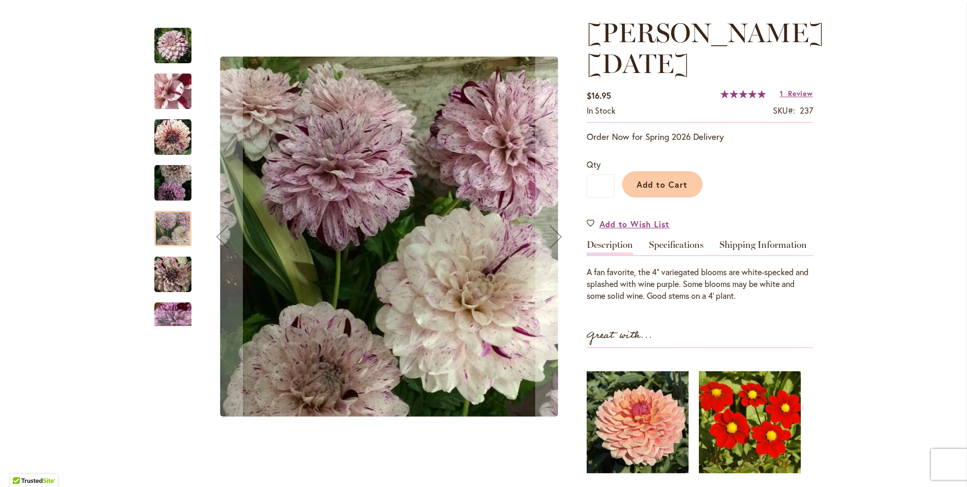
click at [170, 286] on img "HULIN'S CARNIVAL" at bounding box center [172, 274] width 37 height 37
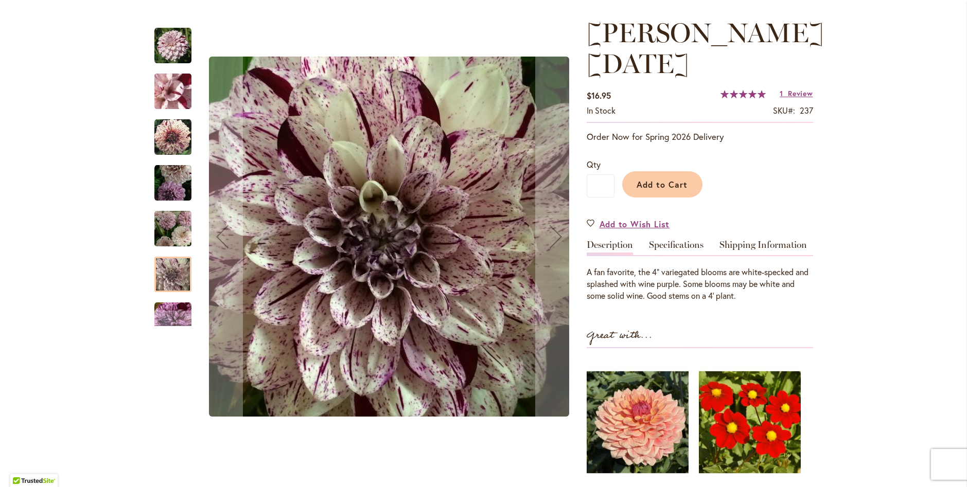
click at [165, 310] on img "HULIN'S CARNIVAL" at bounding box center [172, 320] width 37 height 37
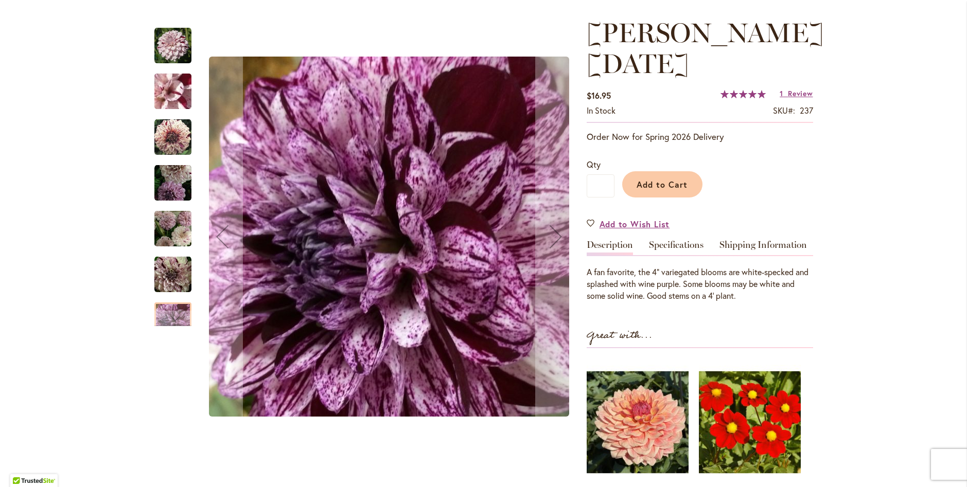
click at [156, 254] on div "HULIN'S CARNIVAL" at bounding box center [177, 270] width 47 height 46
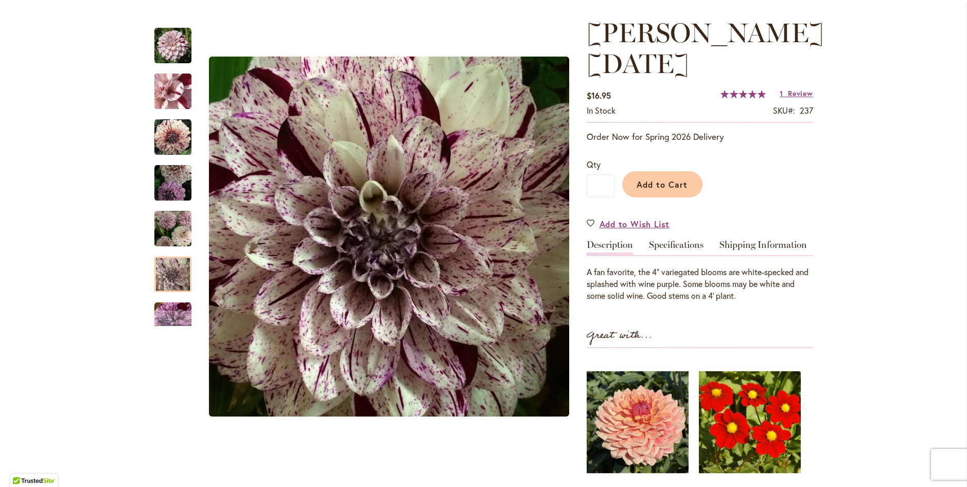
drag, startPoint x: 136, startPoint y: 277, endPoint x: 128, endPoint y: 217, distance: 60.3
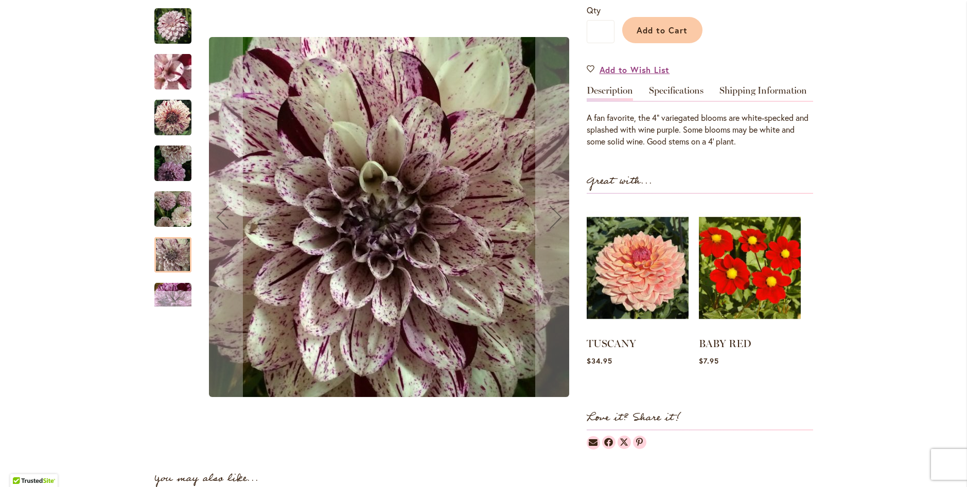
scroll to position [391, 0]
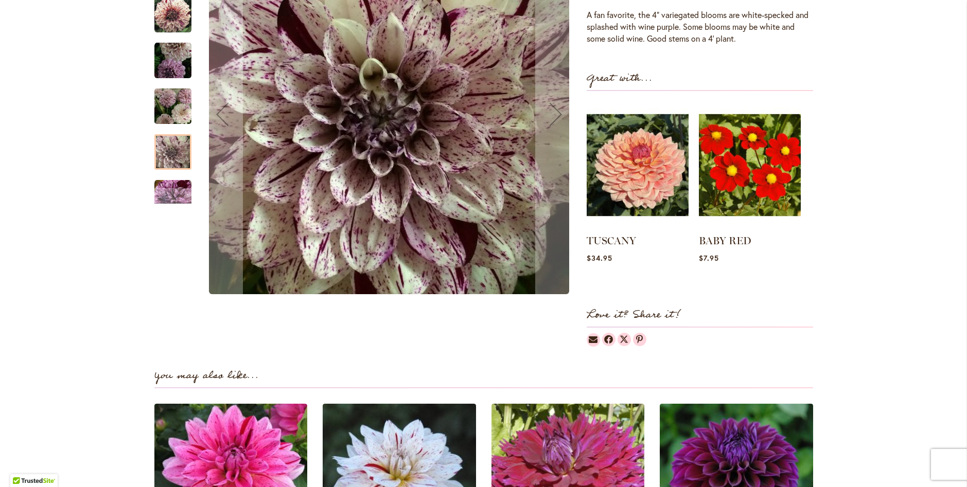
click at [169, 185] on img "HULIN'S CARNIVAL" at bounding box center [172, 198] width 37 height 37
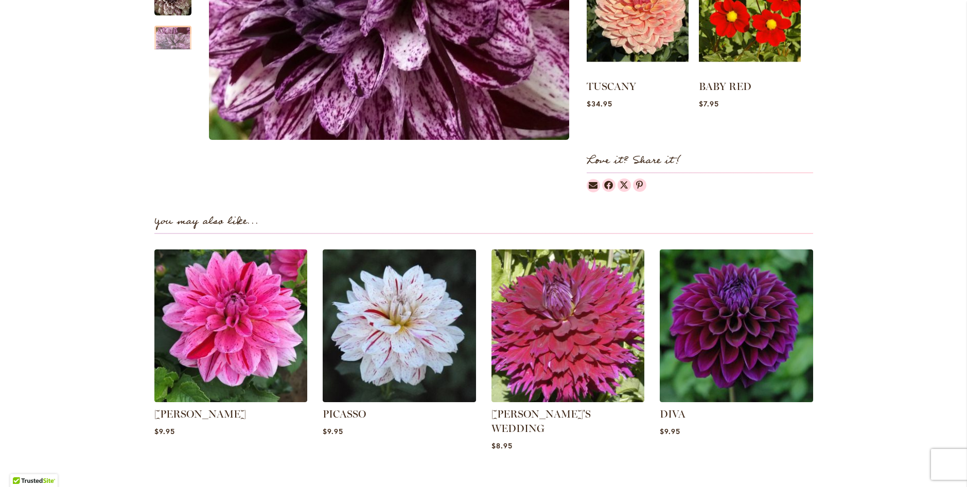
scroll to position [597, 0]
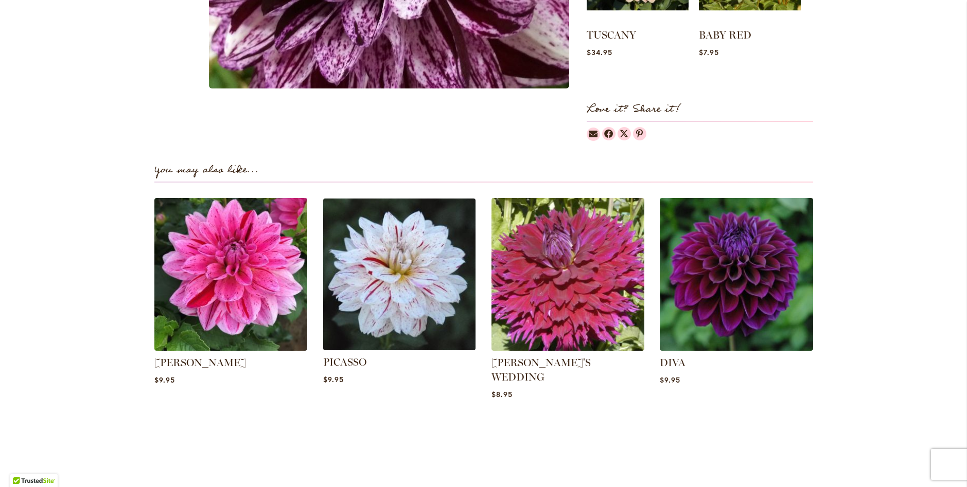
click at [385, 286] on img at bounding box center [400, 275] width 160 height 160
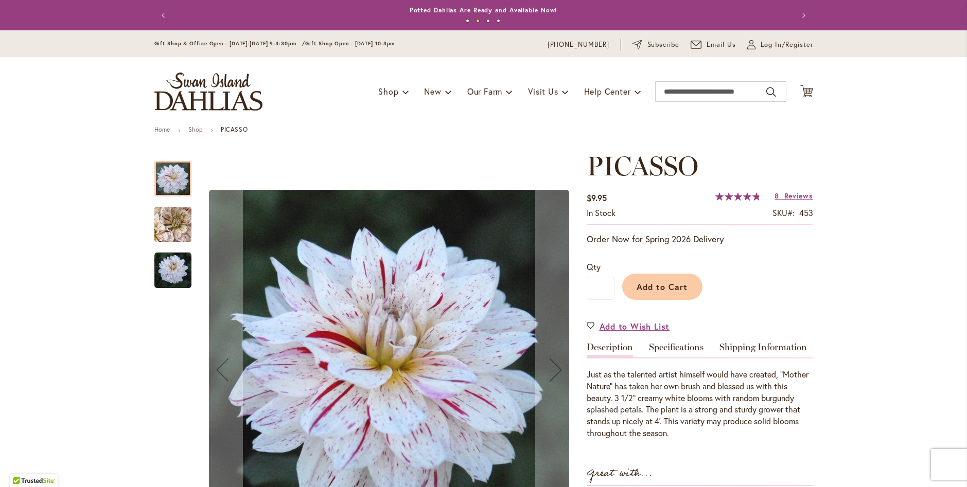
click at [174, 220] on img "PICASSO" at bounding box center [173, 224] width 74 height 69
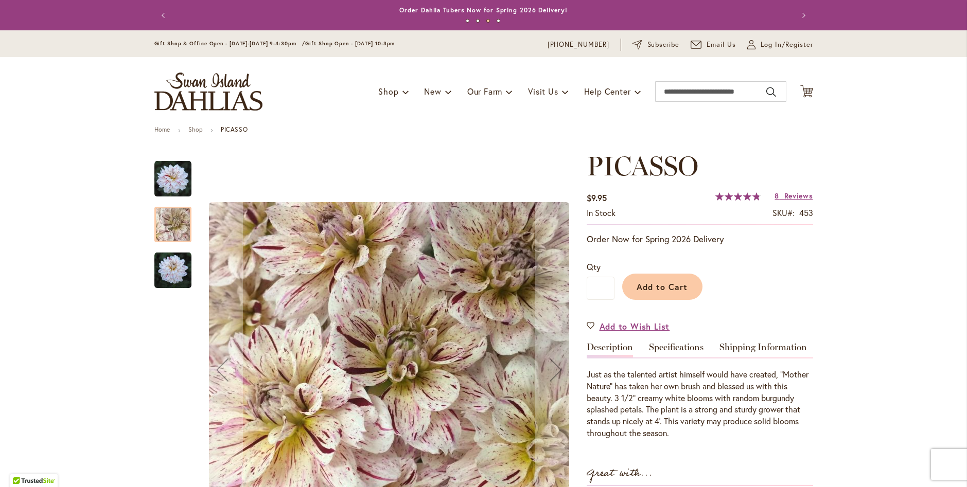
click at [177, 274] on img "PICASSO" at bounding box center [172, 270] width 37 height 37
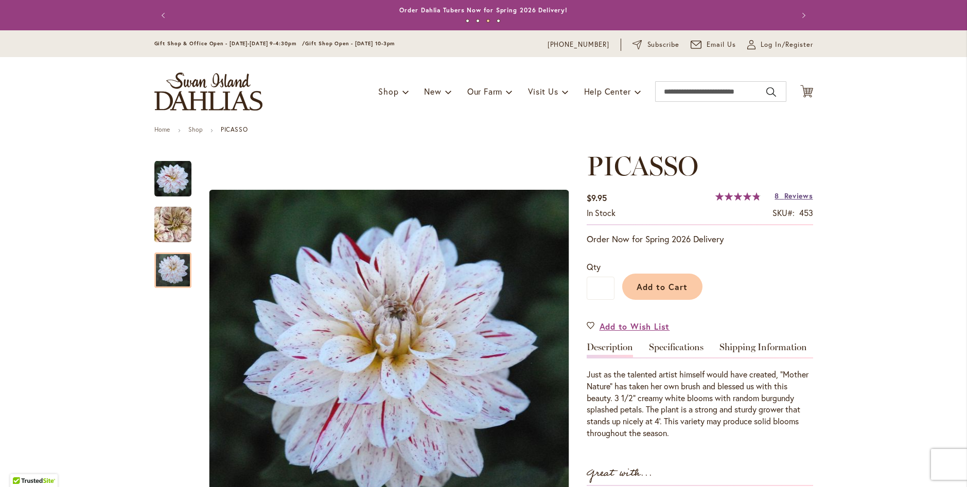
click at [788, 196] on span "Reviews" at bounding box center [798, 196] width 29 height 10
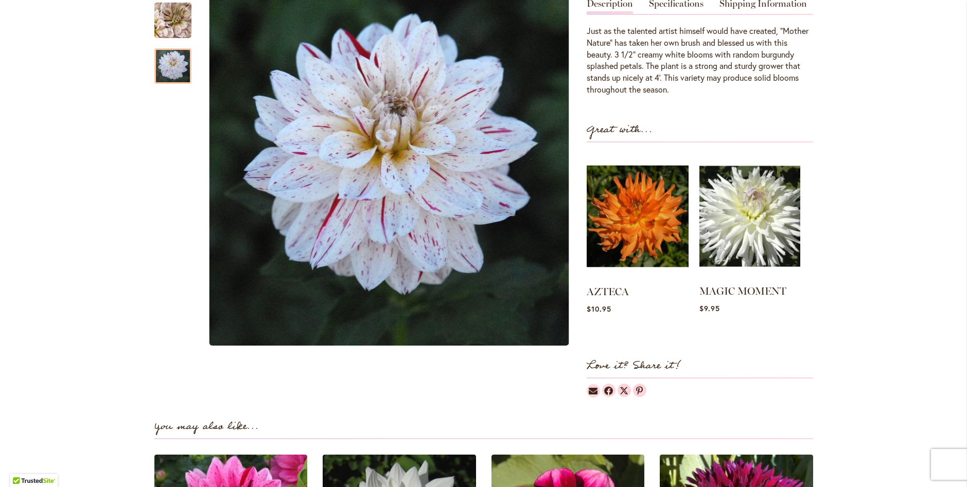
scroll to position [292, 0]
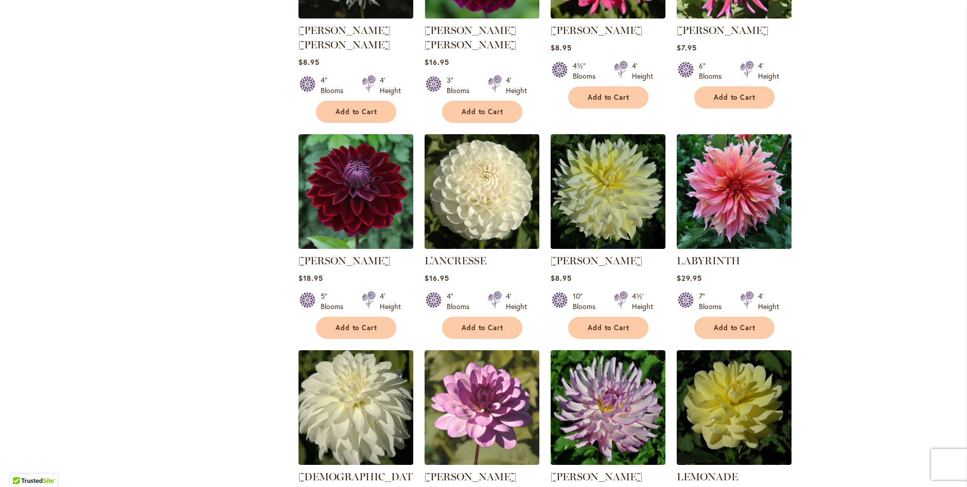
scroll to position [3088, 0]
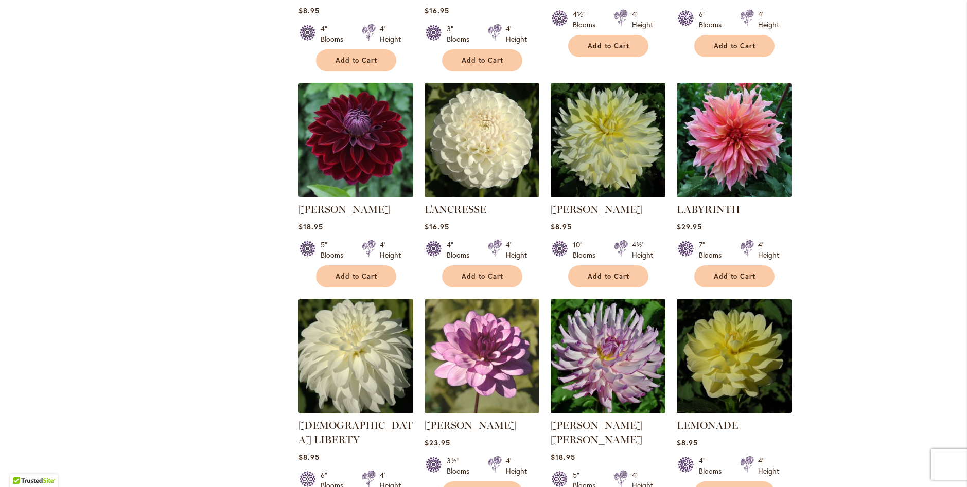
click at [615, 296] on img at bounding box center [608, 356] width 120 height 120
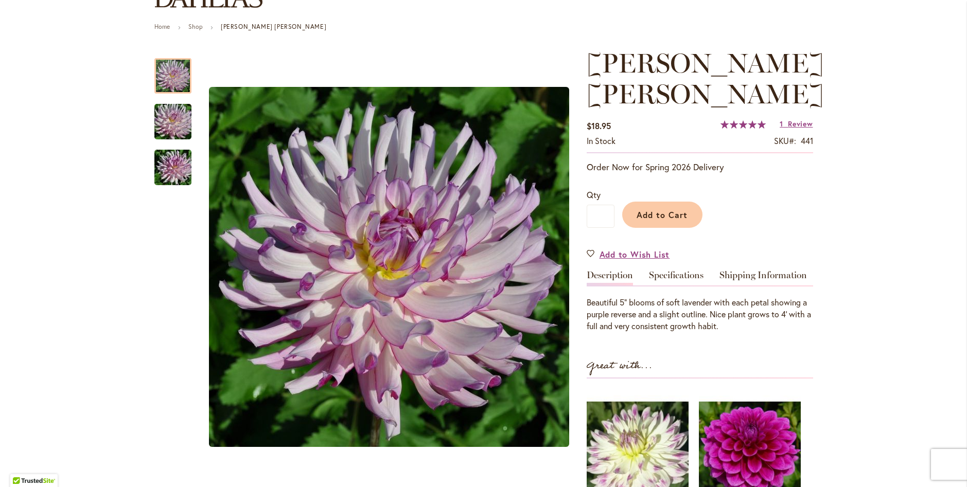
scroll to position [154, 0]
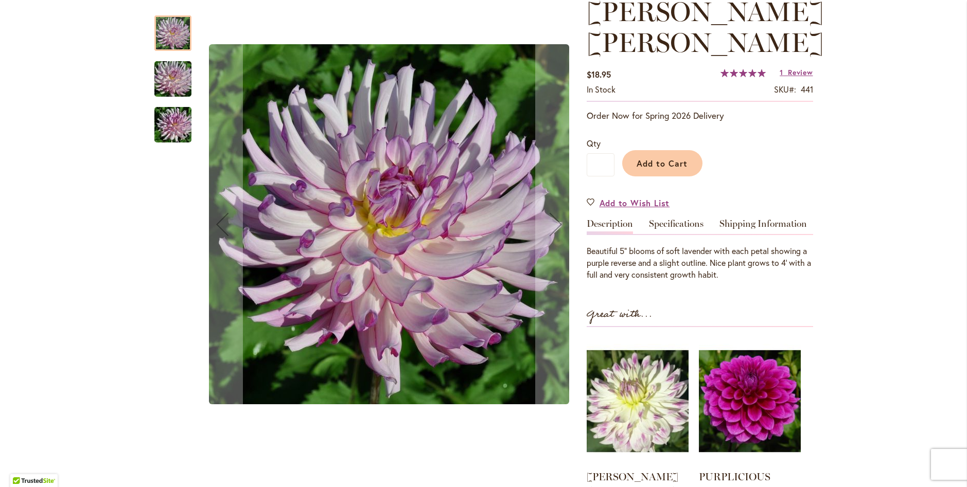
click at [168, 79] on img "LEILA SAVANNA ROSE" at bounding box center [173, 79] width 74 height 49
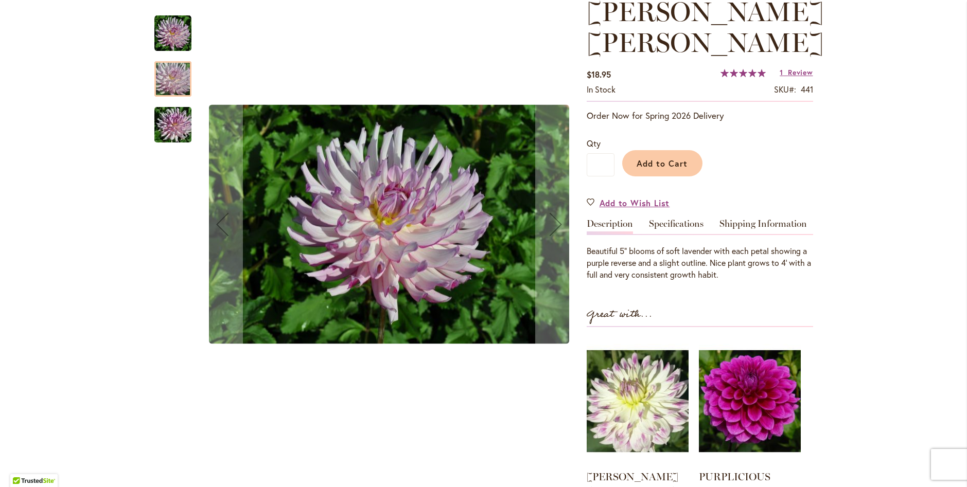
click at [170, 127] on img "LEILA SAVANNA ROSE" at bounding box center [173, 124] width 74 height 49
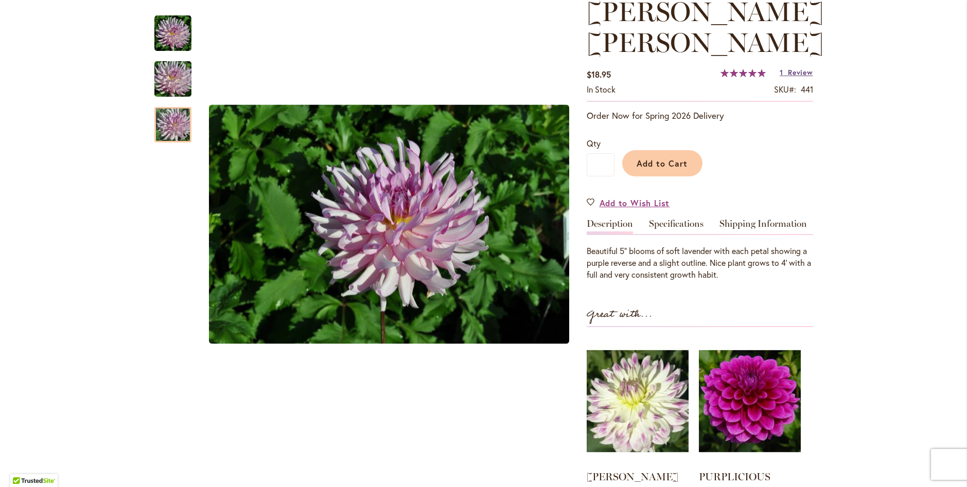
click at [793, 74] on span "Review" at bounding box center [800, 72] width 25 height 10
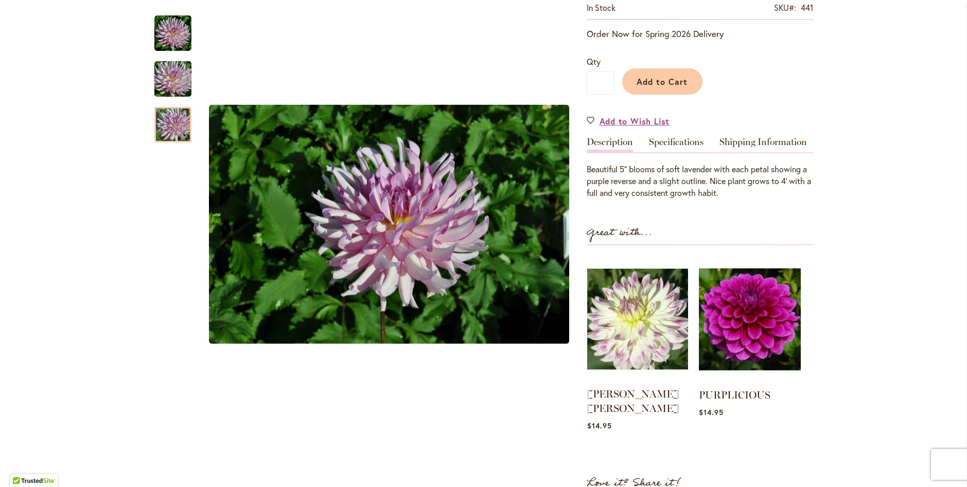
scroll to position [288, 0]
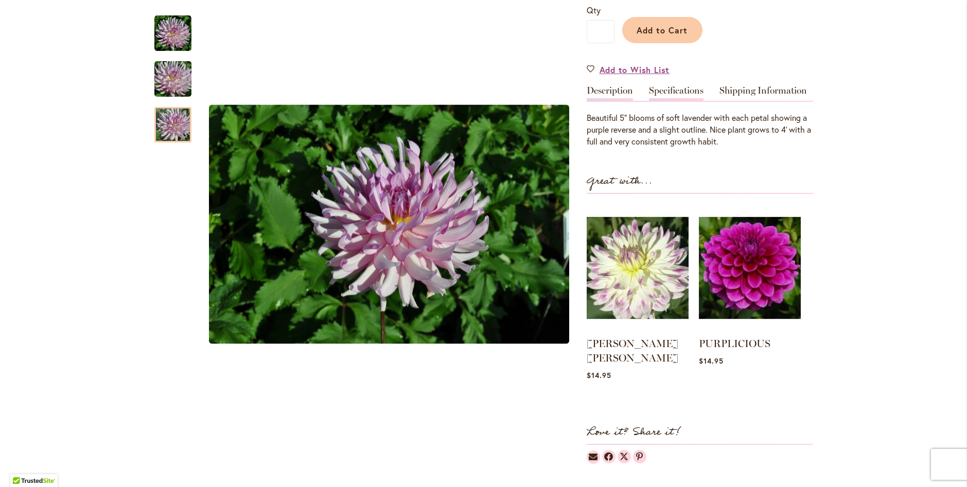
click at [677, 90] on link "Specifications" at bounding box center [676, 93] width 55 height 15
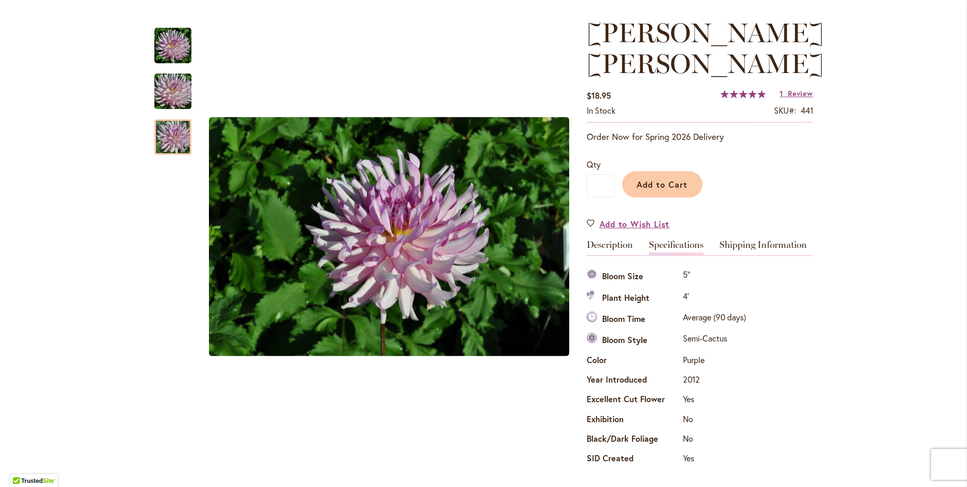
scroll to position [82, 0]
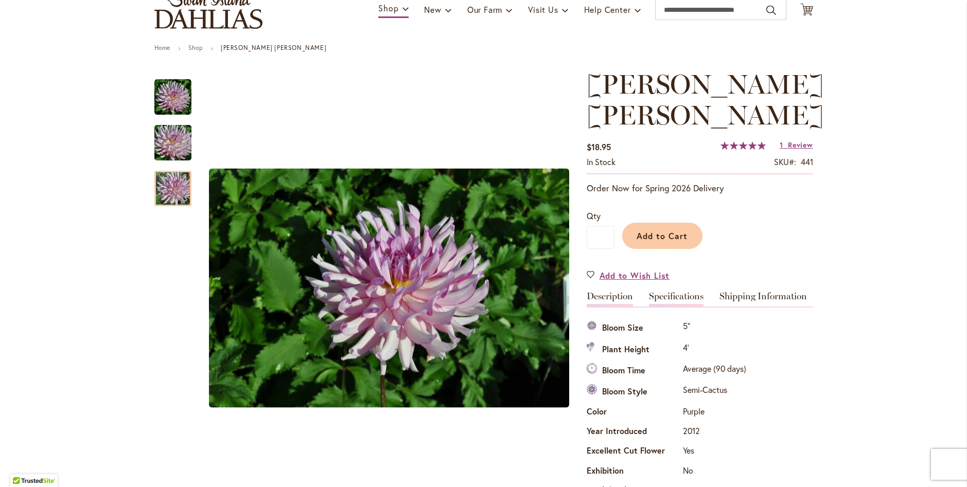
click at [603, 298] on link "Description" at bounding box center [610, 299] width 46 height 15
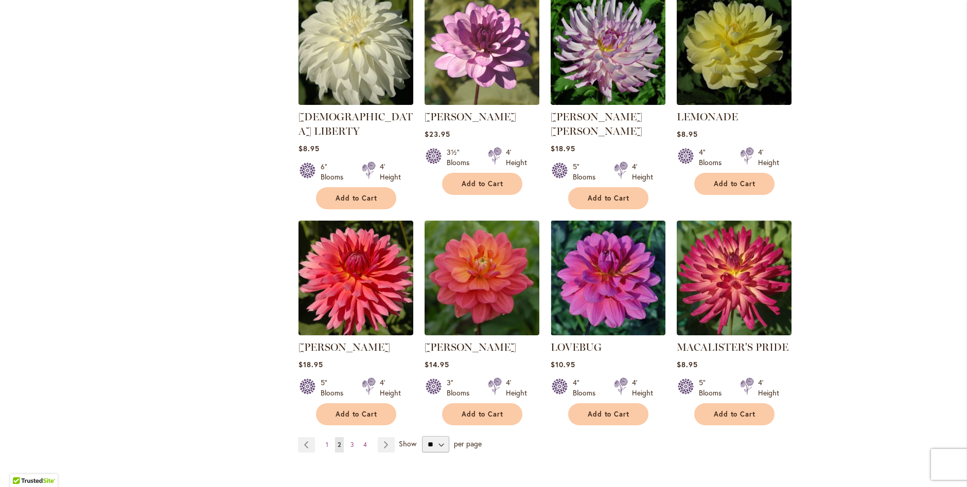
scroll to position [3448, 0]
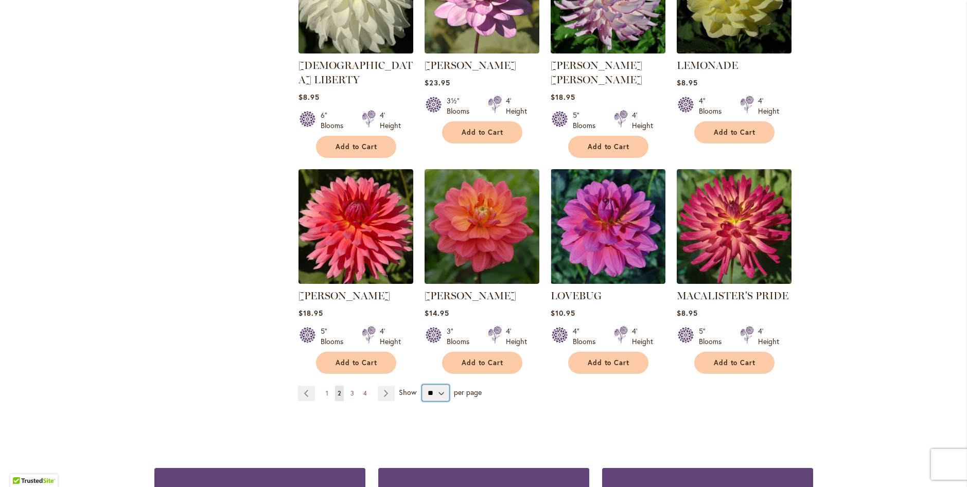
click at [435, 385] on select "** ** ** **" at bounding box center [435, 393] width 27 height 16
click at [381, 386] on link "Page Next" at bounding box center [386, 393] width 17 height 15
click at [386, 386] on link "Page Next" at bounding box center [386, 393] width 17 height 15
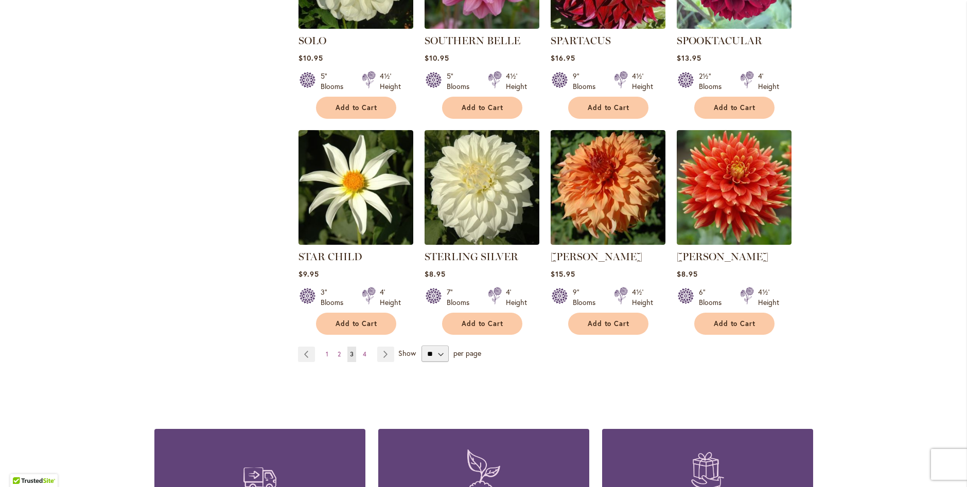
scroll to position [3500, 0]
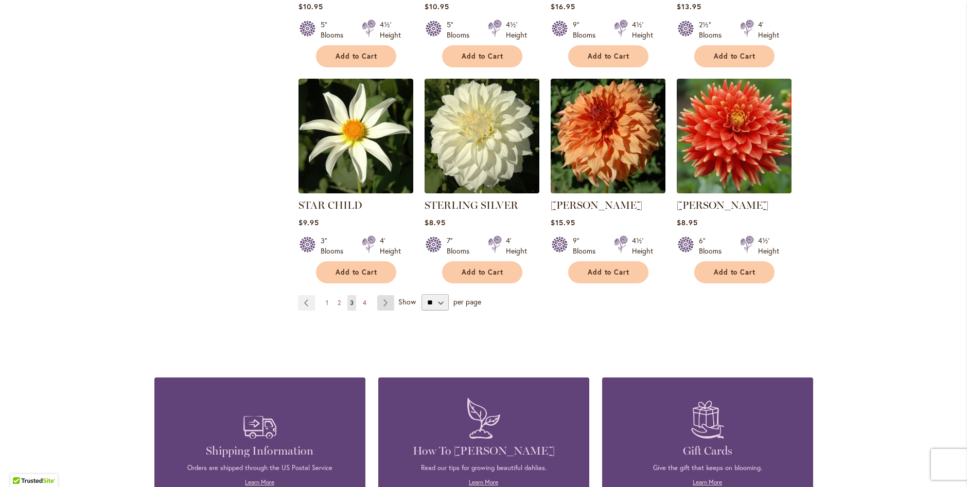
click at [382, 295] on link "Page Next" at bounding box center [385, 302] width 17 height 15
